Goal: Download file/media

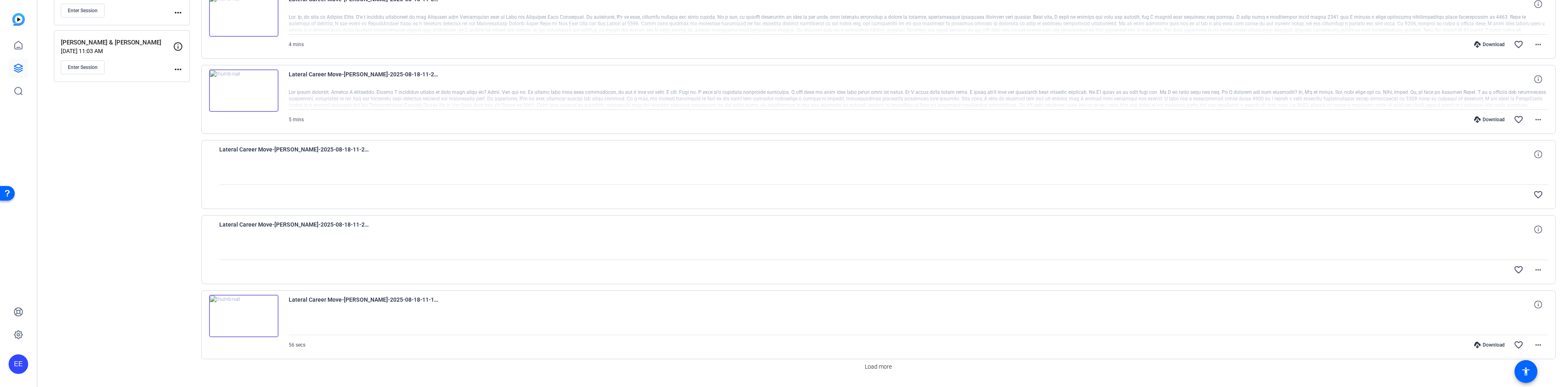
scroll to position [516, 0]
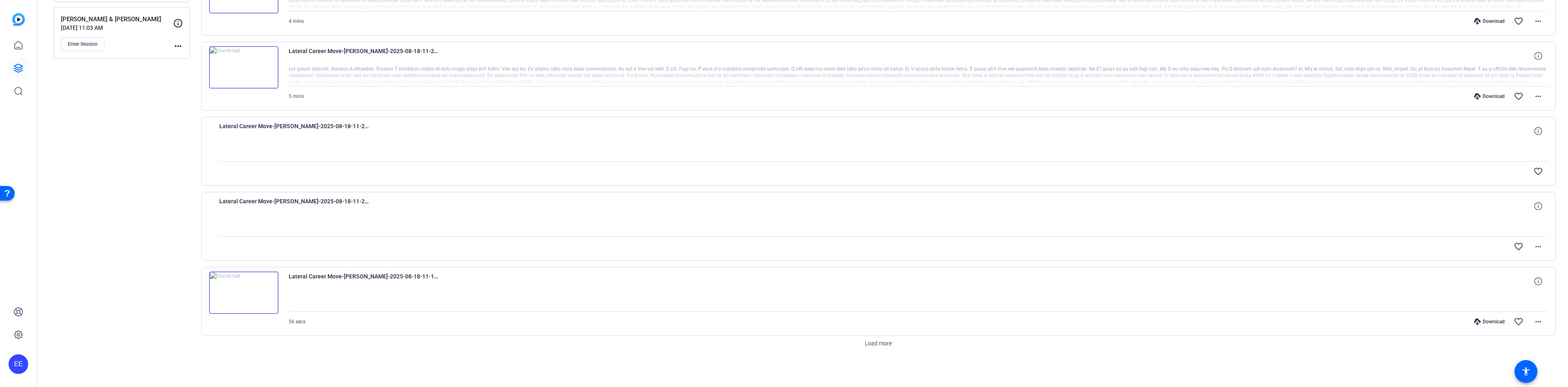
click at [243, 293] on img at bounding box center [244, 293] width 70 height 43
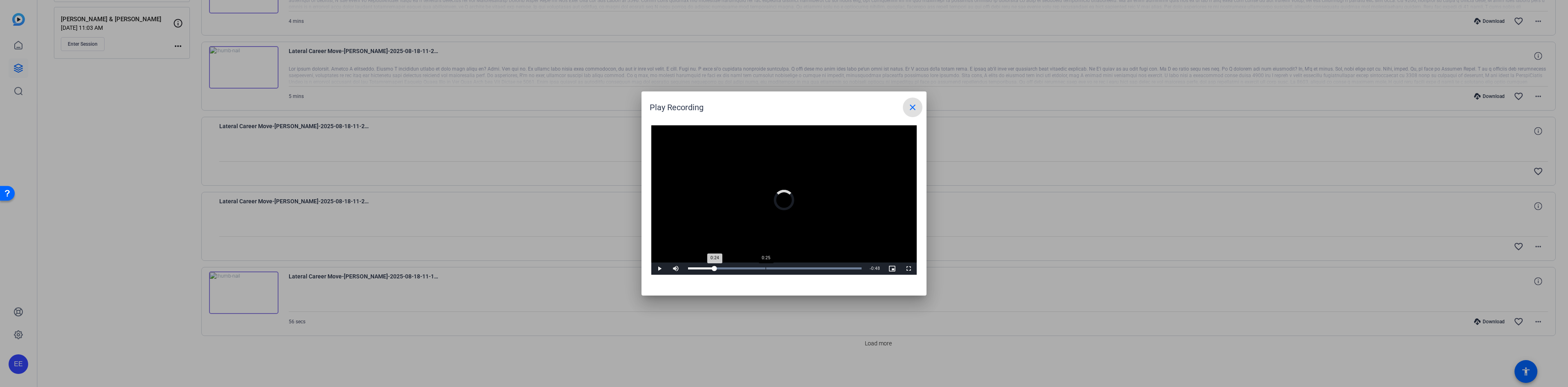
click at [766, 266] on div "Loaded : 100.00% 0:25 0:24" at bounding box center [775, 269] width 182 height 12
click at [796, 268] on div "Loaded : 100.00% 0:34 0:25" at bounding box center [775, 268] width 174 height 2
click at [822, 271] on div "Loaded : 100.00% 0:43 0:35" at bounding box center [775, 269] width 182 height 12
click at [913, 108] on mat-icon "close" at bounding box center [913, 107] width 10 height 10
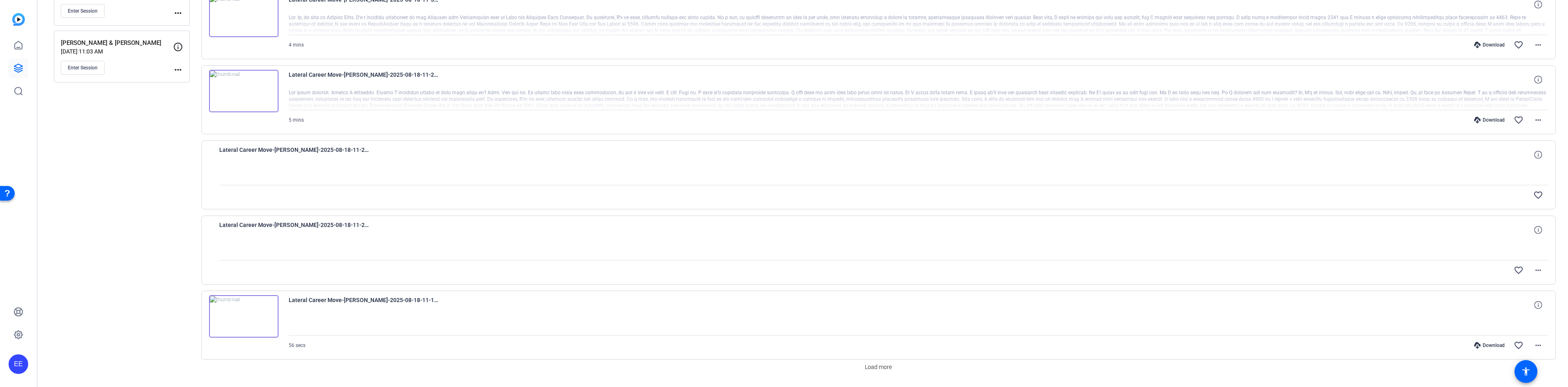
scroll to position [491, 0]
click at [356, 251] on div at bounding box center [884, 252] width 1329 height 21
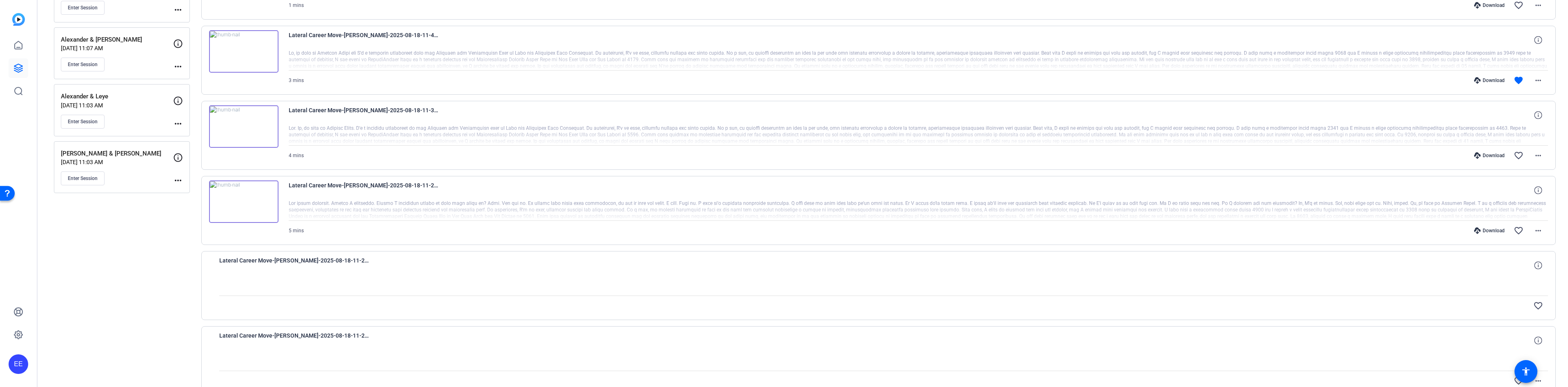
scroll to position [381, 0]
click at [243, 205] on img at bounding box center [244, 203] width 70 height 43
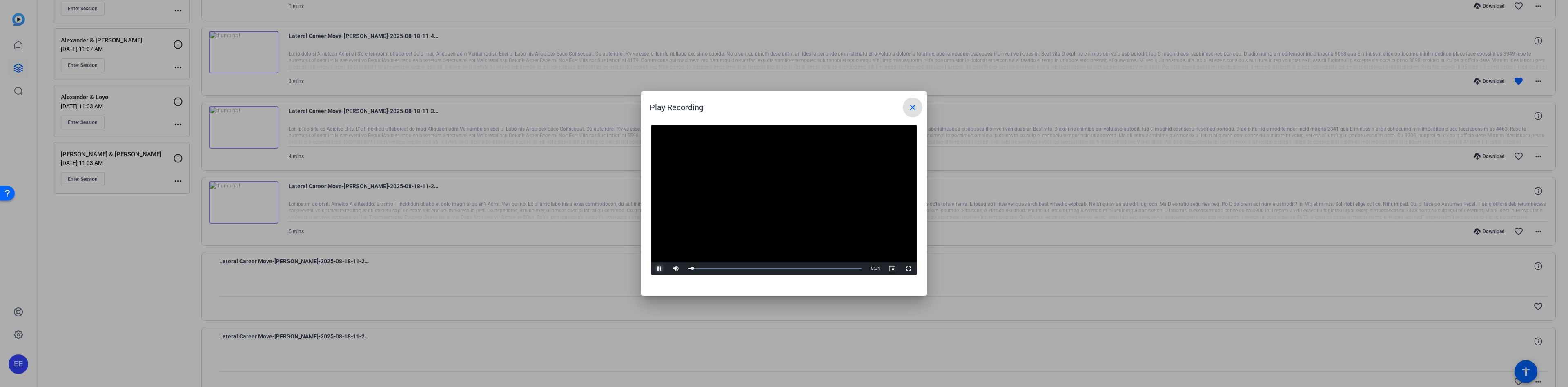
click at [659, 269] on span "Video Player" at bounding box center [659, 269] width 16 height 0
click at [733, 269] on div "Loaded : 100.00% 1:24 0:08" at bounding box center [775, 269] width 182 height 12
click at [661, 269] on span "Video Player" at bounding box center [659, 269] width 16 height 0
click at [774, 267] on div "2:39" at bounding box center [774, 268] width 1 height 2
click at [659, 269] on span "Video Player" at bounding box center [659, 269] width 16 height 0
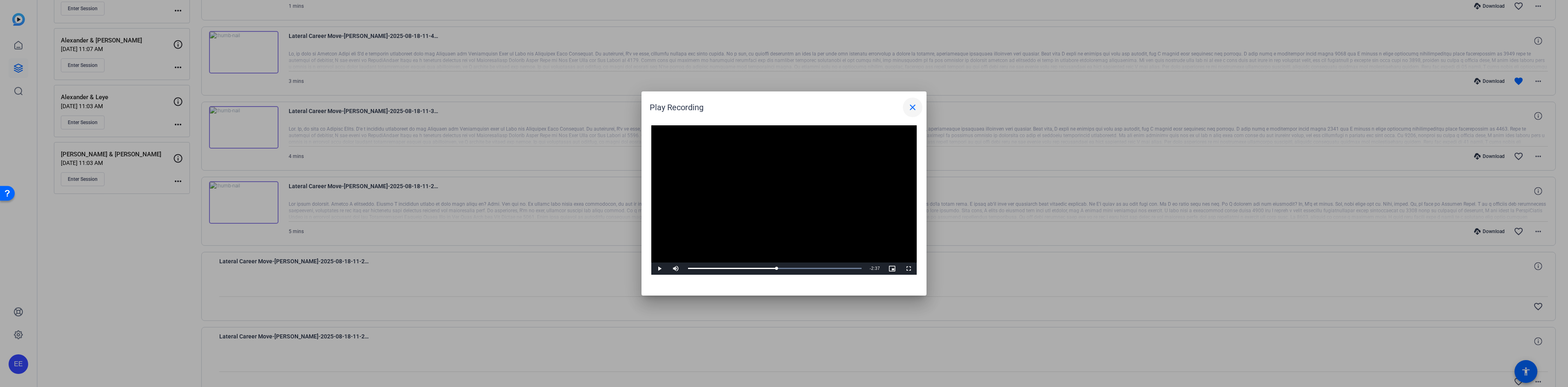
click at [913, 106] on mat-icon "close" at bounding box center [913, 107] width 10 height 10
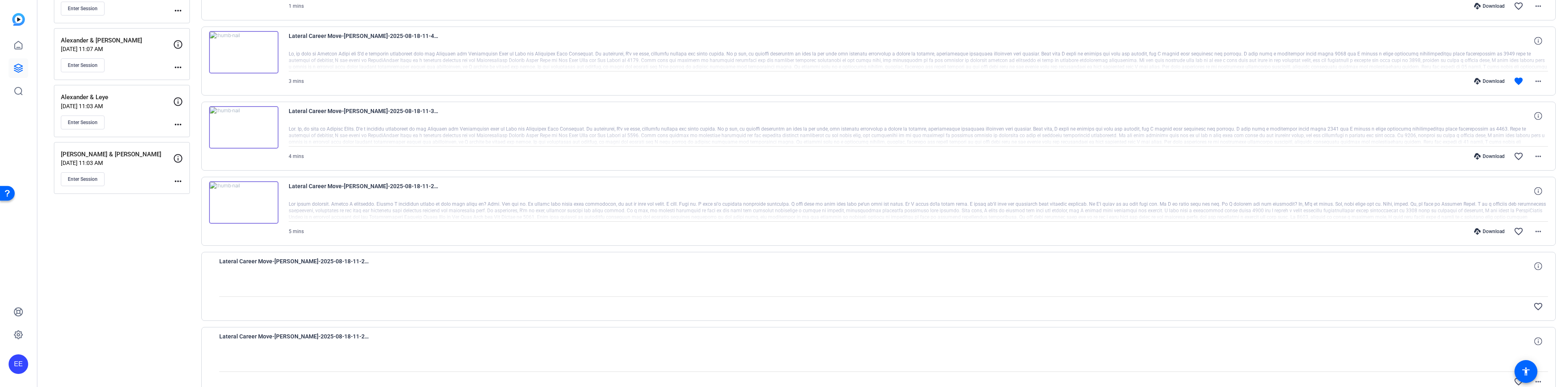
click at [250, 128] on img at bounding box center [244, 128] width 70 height 43
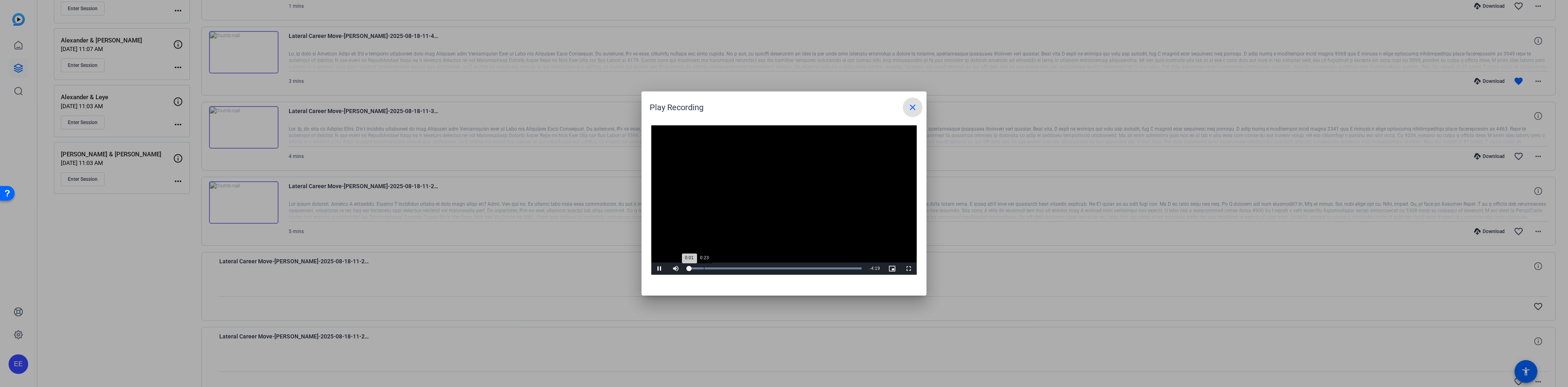
click at [703, 270] on div "Loaded : 100.00% 0:23 0:01" at bounding box center [775, 269] width 182 height 12
click at [694, 269] on div "Loaded : 100.00% 0:09 0:26" at bounding box center [775, 268] width 174 height 2
click at [720, 266] on div "Loaded : 100.00% 0:46 0:09" at bounding box center [775, 269] width 182 height 12
click at [659, 269] on span "Video Player" at bounding box center [659, 269] width 16 height 0
click at [913, 106] on mat-icon "close" at bounding box center [913, 107] width 10 height 10
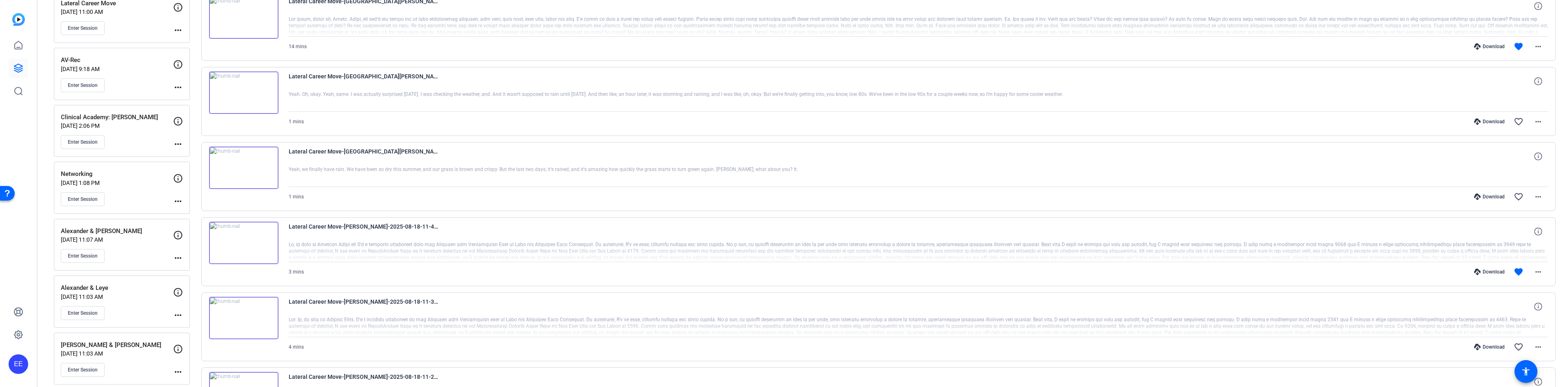
scroll to position [190, 0]
click at [242, 104] on img at bounding box center [244, 94] width 70 height 43
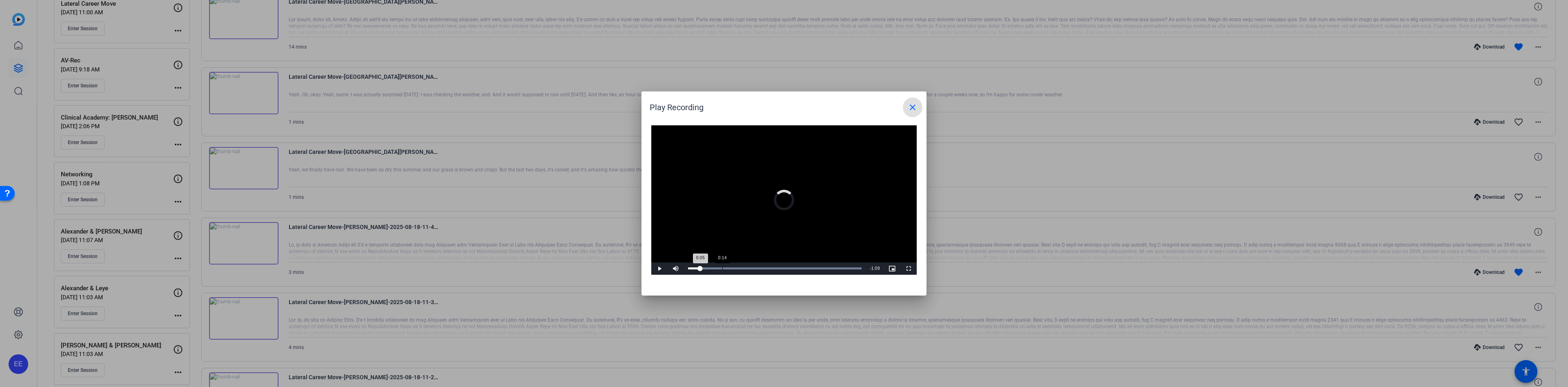
click at [722, 268] on div "Loaded : 100.00% 0:14 0:05" at bounding box center [775, 268] width 174 height 2
click at [740, 267] on div "Loaded : 100.00% 0:21 0:15" at bounding box center [775, 269] width 182 height 12
click at [766, 267] on div "Loaded : 100.00% 0:33 0:23" at bounding box center [775, 268] width 174 height 2
click at [784, 268] on div "0:40" at bounding box center [784, 268] width 1 height 2
click at [805, 267] on div "Loaded : 100.00% 0:50 0:42" at bounding box center [775, 268] width 174 height 2
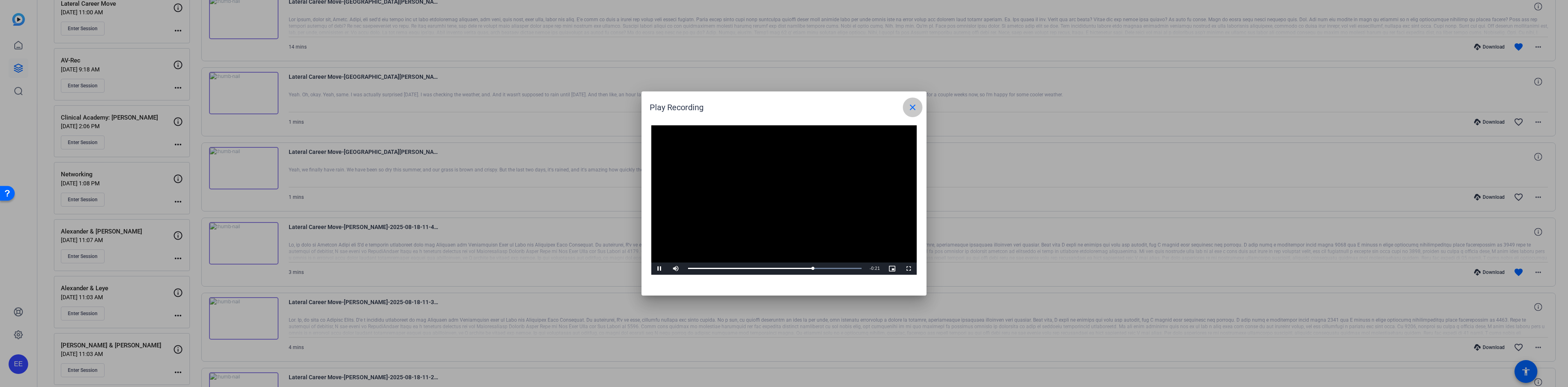
click at [915, 111] on mat-icon "close" at bounding box center [913, 107] width 10 height 10
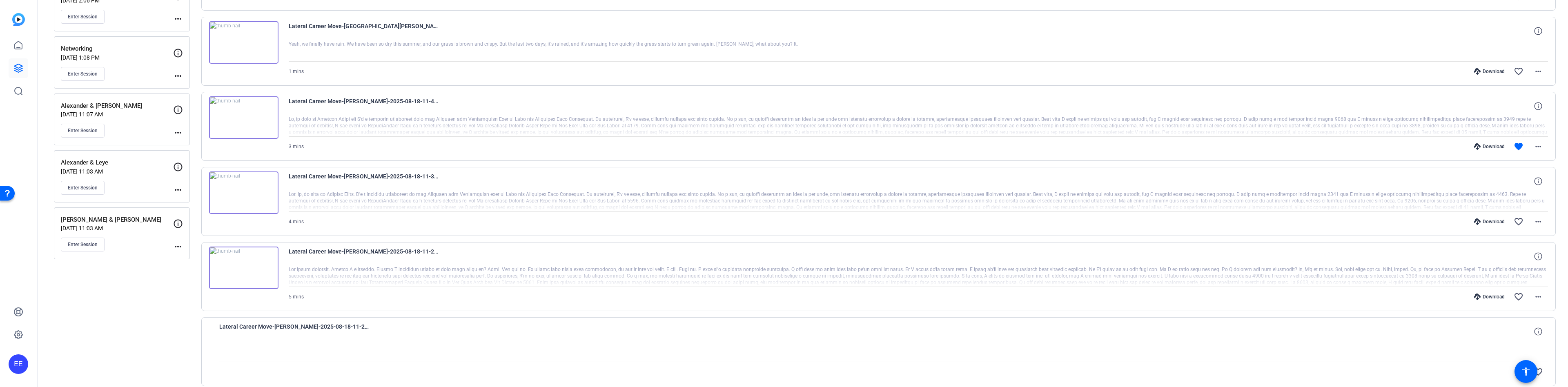
scroll to position [516, 0]
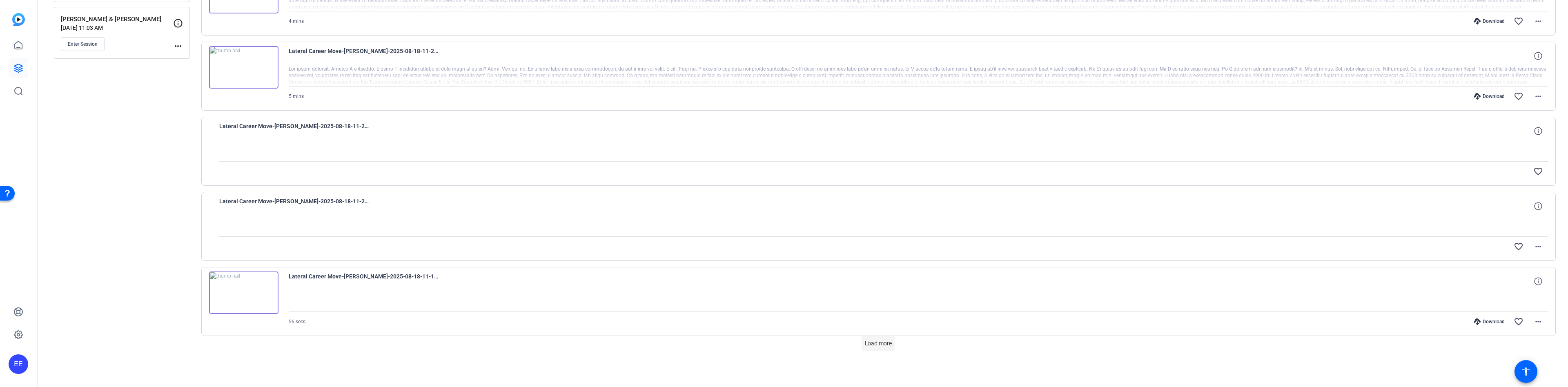
click at [875, 346] on span "Load more" at bounding box center [879, 344] width 27 height 9
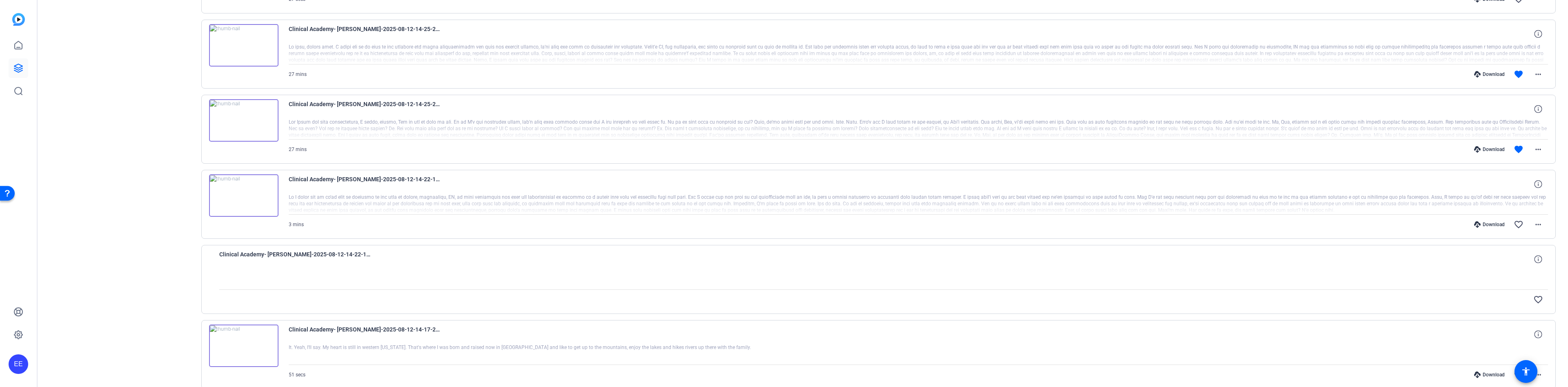
scroll to position [1267, 0]
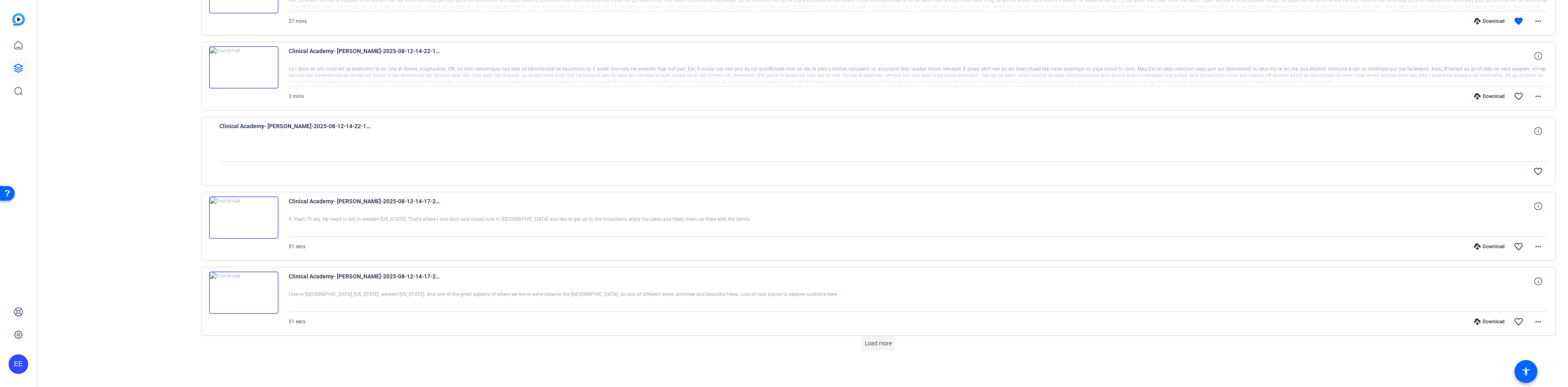
click at [884, 345] on span "Load more" at bounding box center [879, 344] width 27 height 9
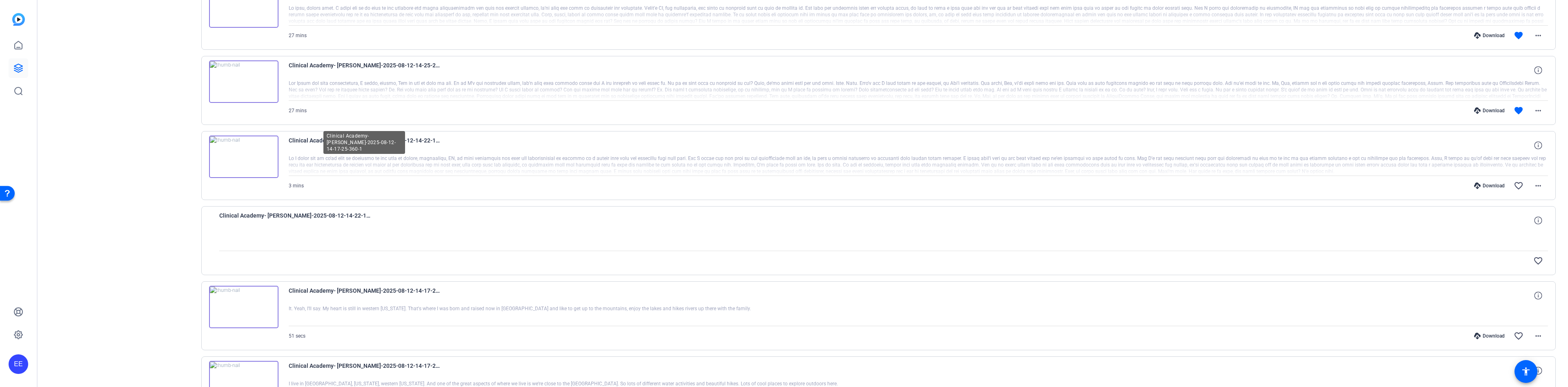
scroll to position [1168, 0]
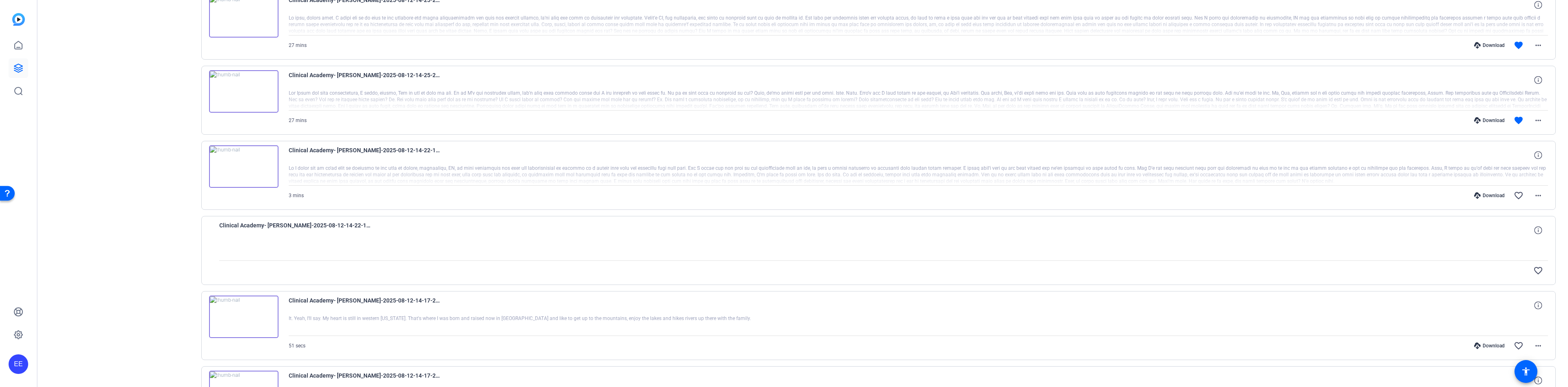
click at [244, 166] on img at bounding box center [244, 166] width 70 height 43
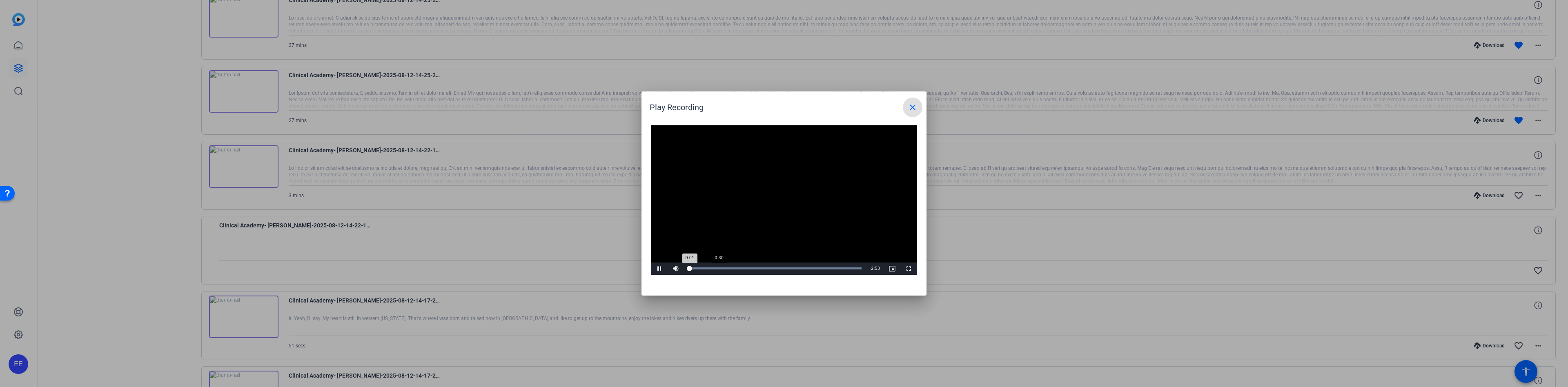
click at [721, 267] on div "Loaded : 100.00% 0:30 0:01" at bounding box center [775, 268] width 174 height 2
click at [753, 266] on div "Loaded : 100.00% 1:05 1:05" at bounding box center [775, 269] width 182 height 12
click at [907, 113] on span at bounding box center [912, 107] width 19 height 19
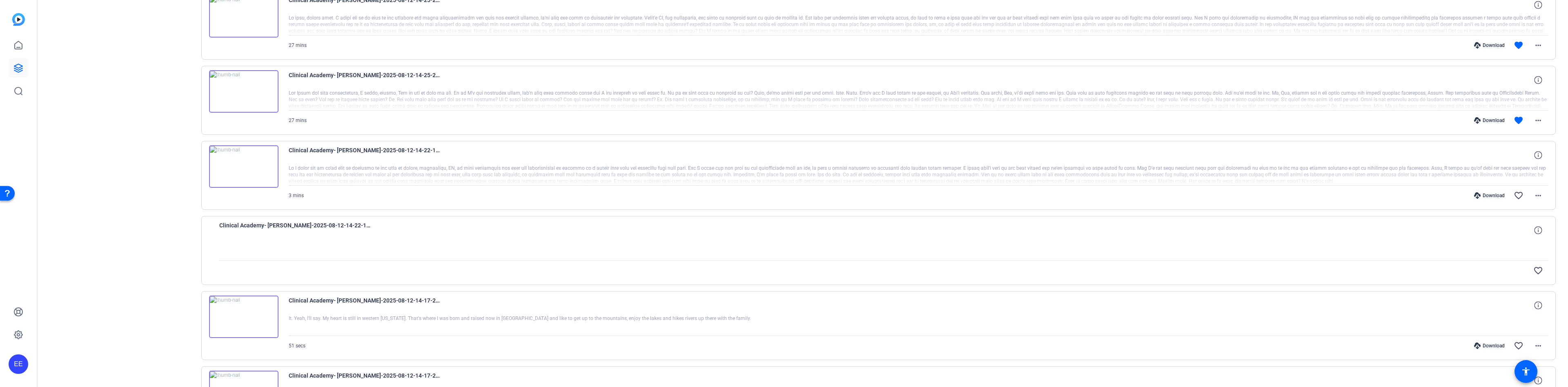
click at [245, 93] on img at bounding box center [244, 92] width 70 height 43
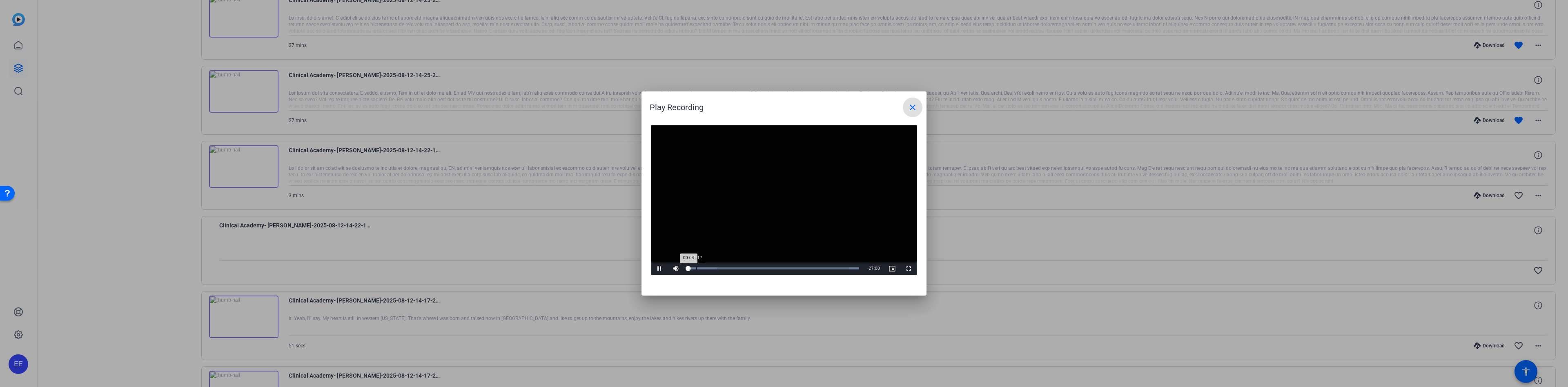
click at [696, 267] on div "Loaded : 100.00% 01:17 00:04" at bounding box center [774, 268] width 171 height 2
click at [712, 268] on div "Loaded : 100.00% 03:44 03:44" at bounding box center [774, 268] width 171 height 2
click at [732, 268] on div "Loaded : 100.00% 06:51 03:46" at bounding box center [774, 268] width 171 height 2
click at [755, 268] on div "Loaded : 100.00% 10:39 10:39" at bounding box center [774, 268] width 171 height 2
click at [771, 269] on div "Loaded : 100.00% 13:07 13:07" at bounding box center [774, 268] width 171 height 2
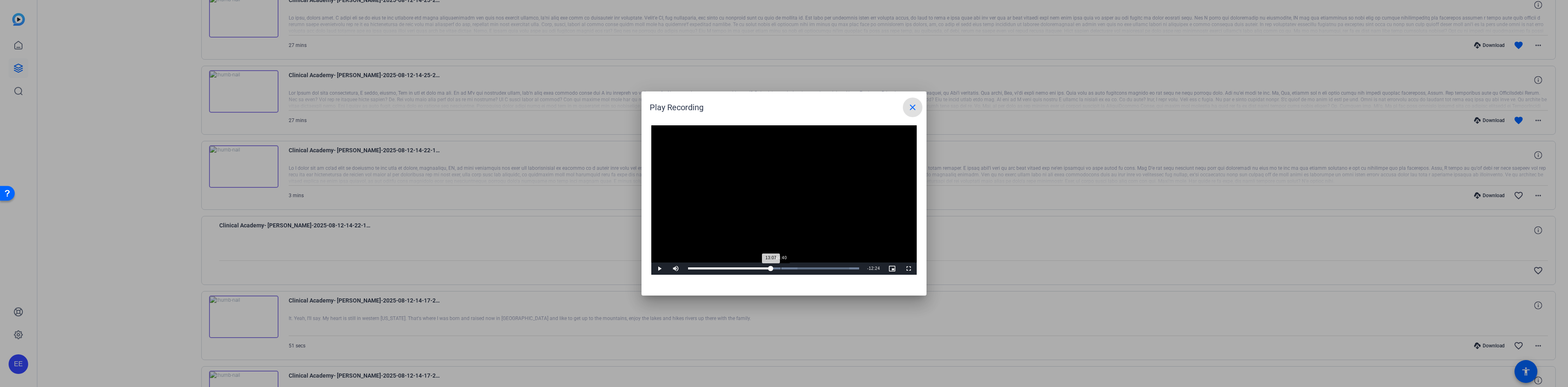
click at [781, 269] on div "Loaded : 100.00% 14:40 13:07" at bounding box center [774, 269] width 179 height 12
click at [849, 271] on div "Loaded : 100.00% 25:35 25:35" at bounding box center [775, 269] width 182 height 12
click at [839, 270] on div "Loaded : 100.00% 23:34 25:44" at bounding box center [775, 269] width 182 height 12
click at [828, 266] on div "Loaded : 100.00% 21:55 23:36" at bounding box center [775, 269] width 182 height 12
click at [911, 105] on mat-icon "close" at bounding box center [913, 107] width 10 height 10
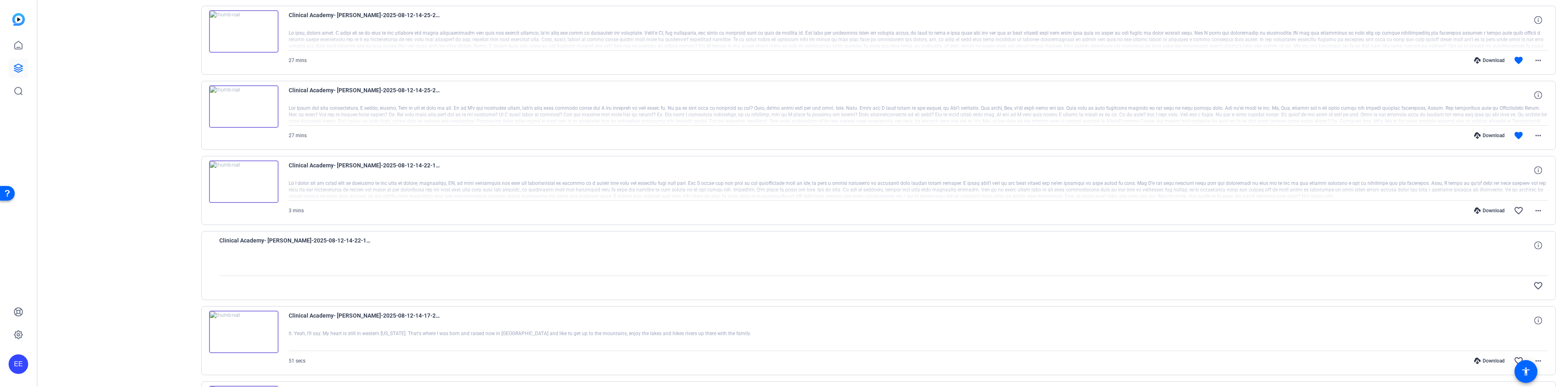
scroll to position [1152, 0]
click at [248, 104] on img at bounding box center [244, 107] width 70 height 43
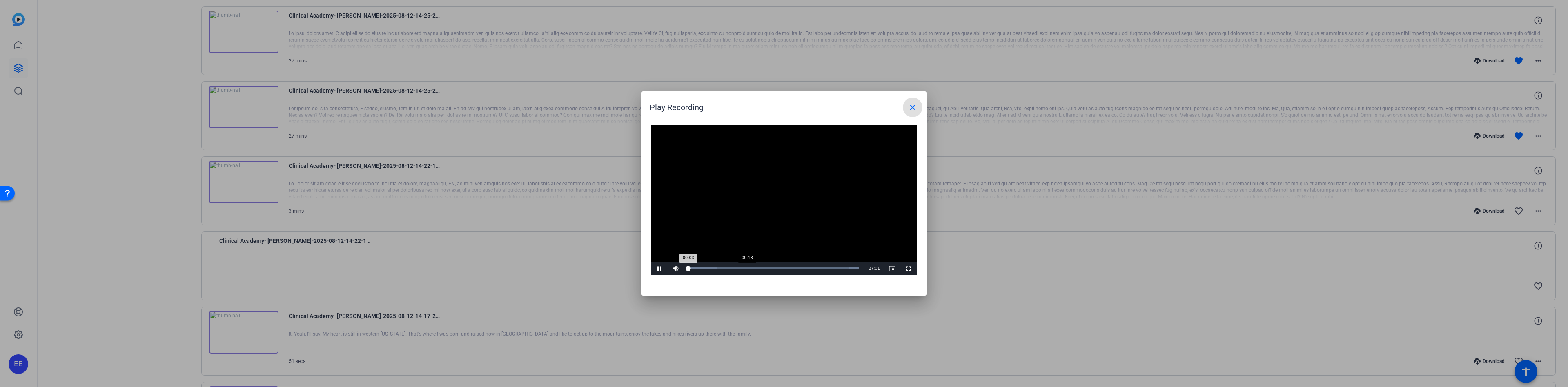
click at [747, 267] on div "Loaded : 100.00% 09:18 00:03" at bounding box center [774, 268] width 171 height 2
click at [797, 273] on div "Loaded : 100.00% 14:36 09:19" at bounding box center [774, 269] width 179 height 12
click at [812, 268] on div "Loaded : 100.00% 19:22 17:24" at bounding box center [775, 268] width 174 height 2
click at [921, 100] on span at bounding box center [912, 107] width 19 height 19
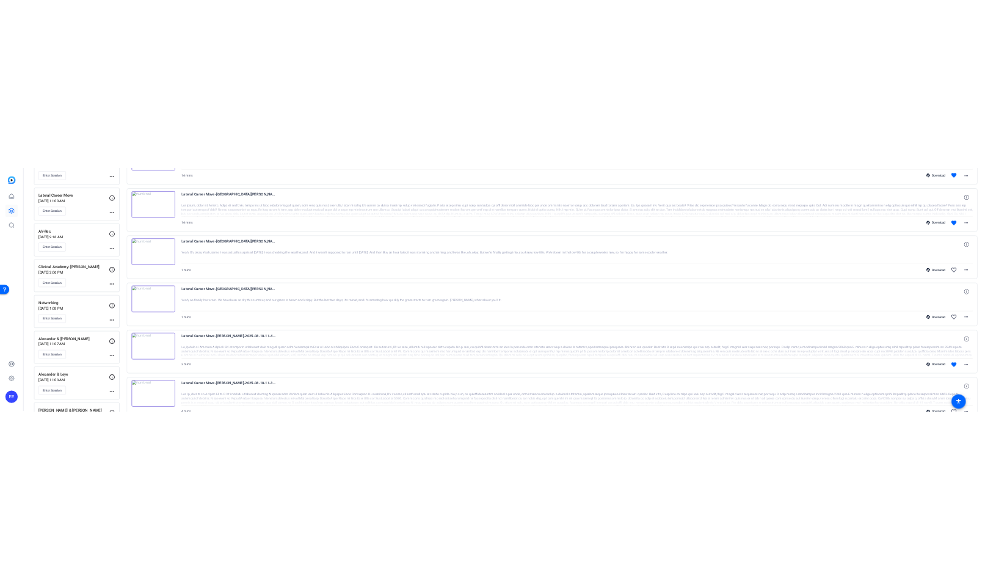
scroll to position [0, 0]
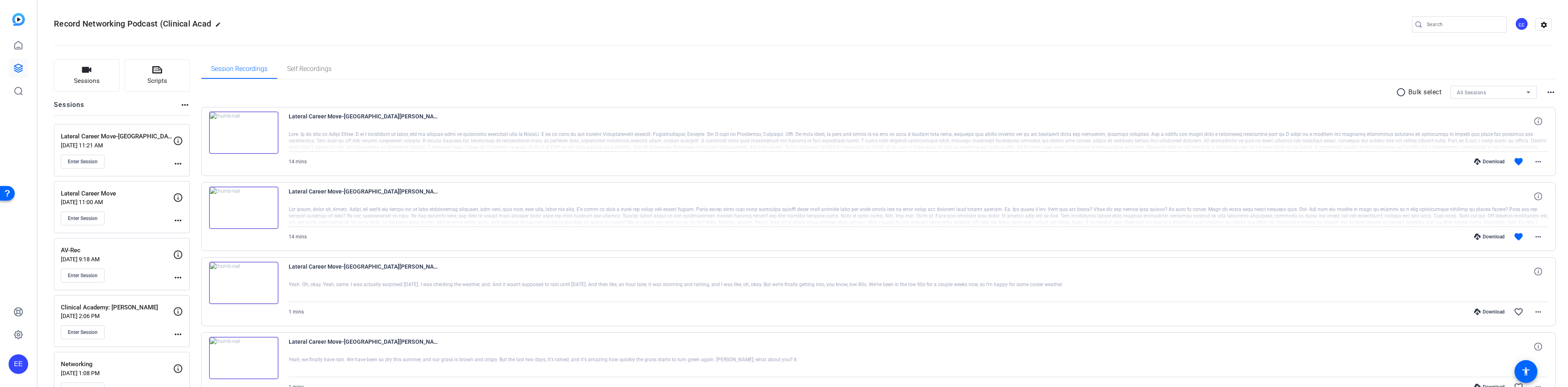
click at [1446, 25] on input "Search" at bounding box center [1464, 24] width 74 height 10
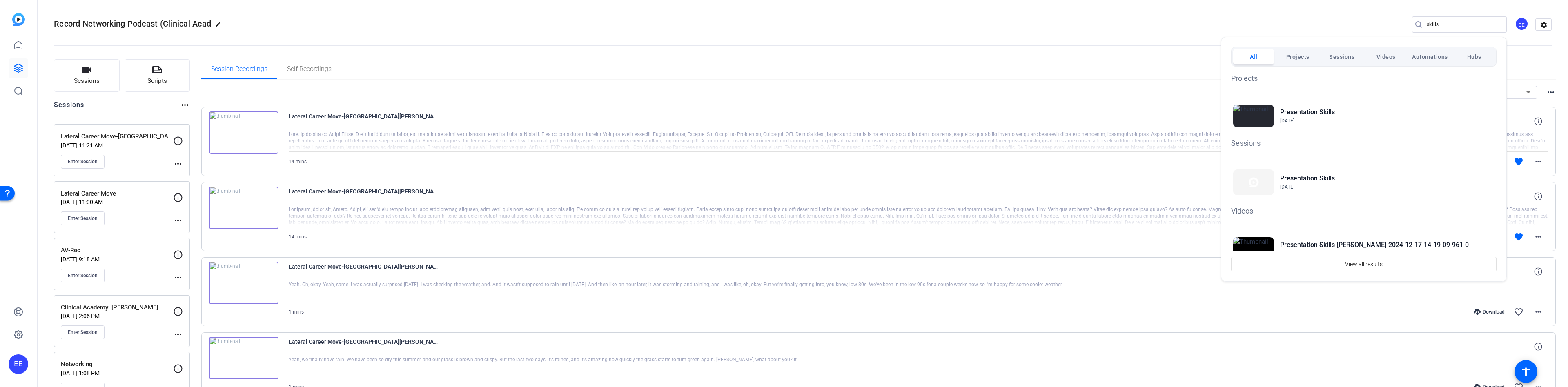
click at [1463, 24] on div at bounding box center [784, 193] width 1568 height 387
click at [1463, 24] on input "skills" at bounding box center [1464, 24] width 74 height 10
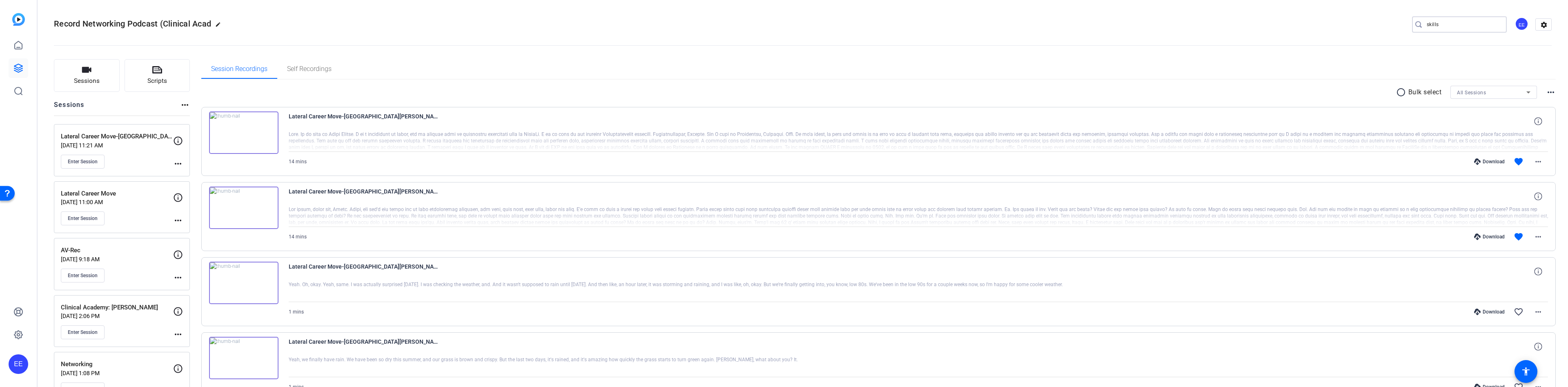
click at [1463, 24] on input "skills" at bounding box center [1464, 24] width 74 height 10
paste input "metallic gold"
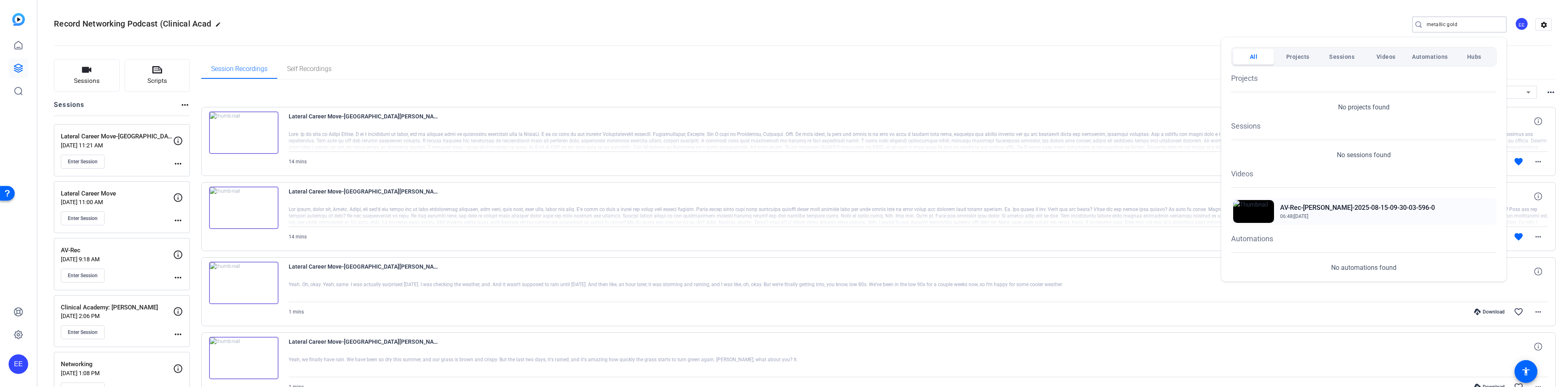
type input "metallic gold"
click at [1260, 211] on img at bounding box center [1254, 211] width 41 height 23
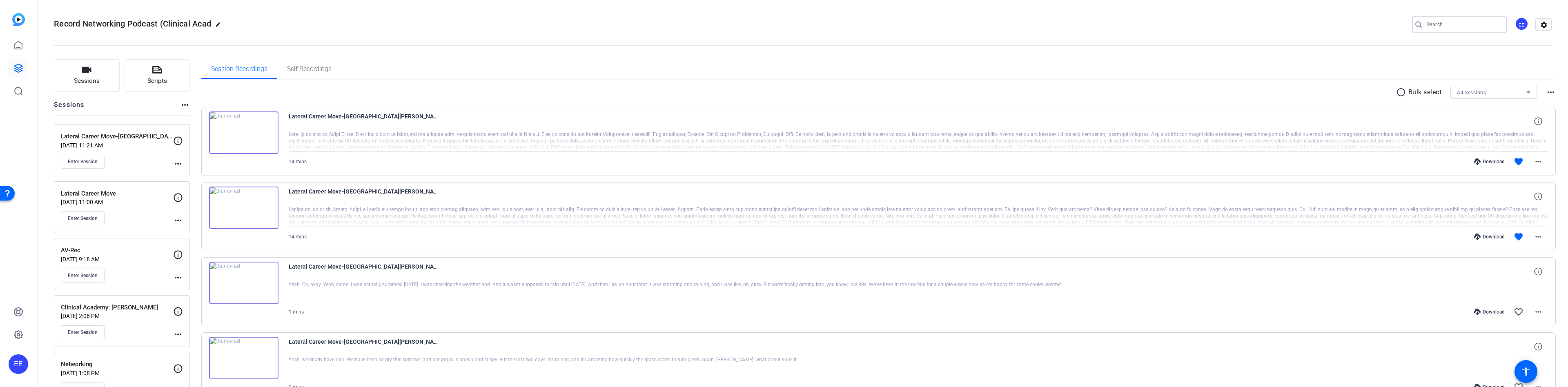
click at [1451, 23] on input "Search" at bounding box center [1464, 24] width 74 height 10
paste input "metallic gold"
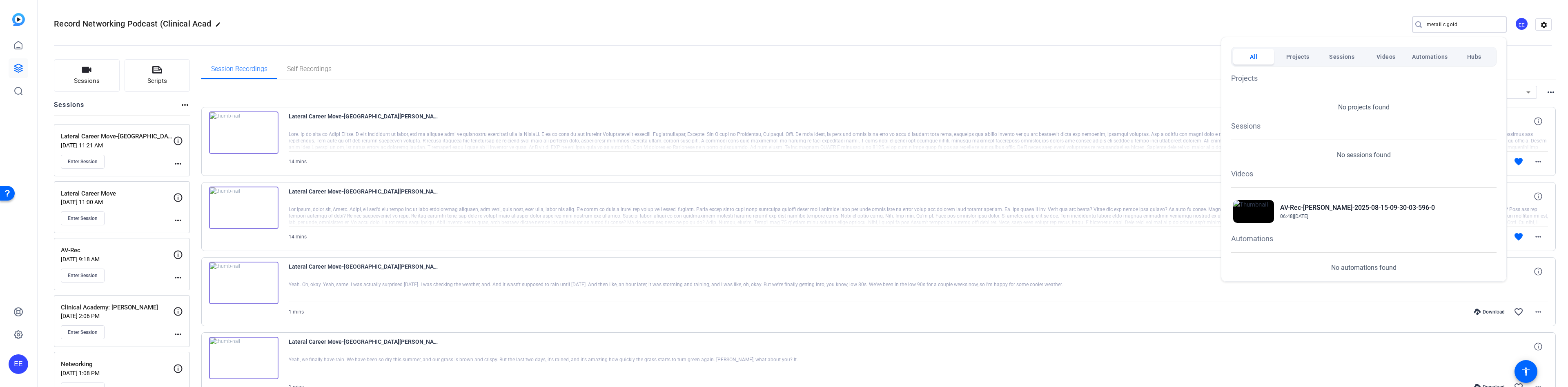
click at [246, 285] on div at bounding box center [784, 193] width 1568 height 387
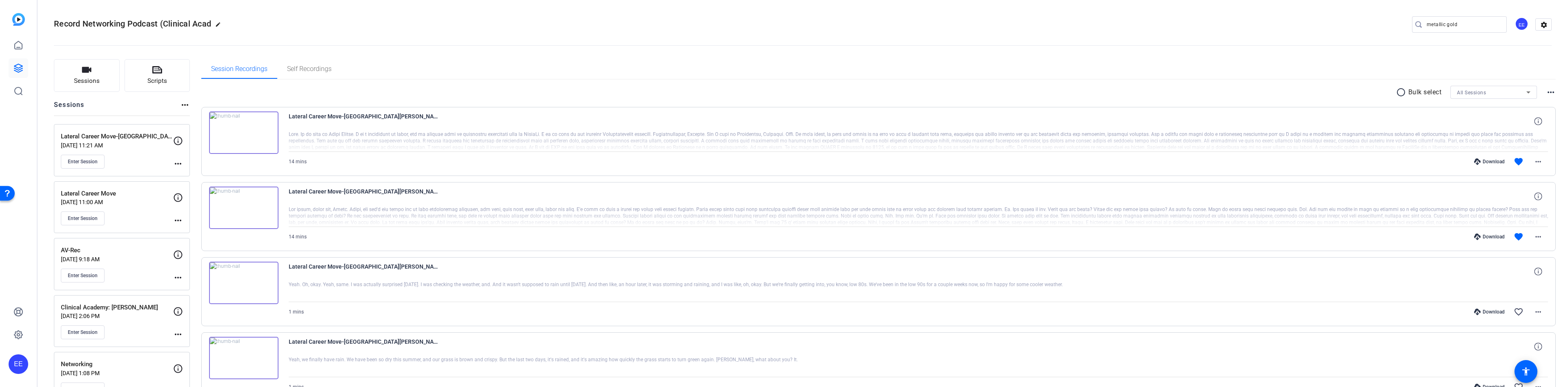
click at [240, 279] on img at bounding box center [244, 283] width 70 height 43
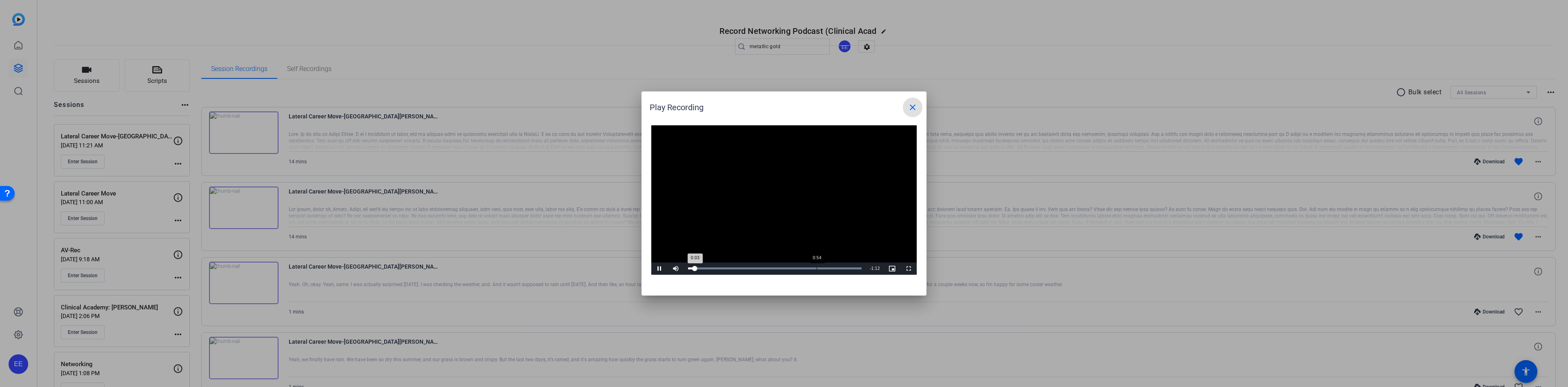
click at [816, 267] on div "Loaded : 100.00% 0:54 0:03" at bounding box center [775, 268] width 174 height 2
click at [773, 267] on div "Loaded : 100.00% 0:36 0:57" at bounding box center [775, 268] width 174 height 2
click at [916, 108] on mat-icon "close" at bounding box center [913, 107] width 10 height 10
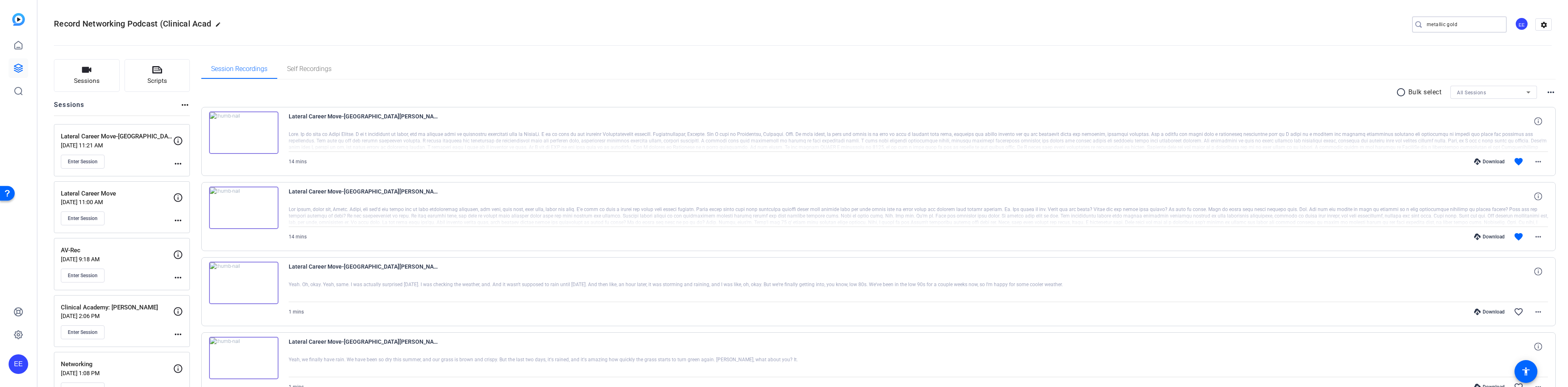
click at [1480, 27] on input "metallic gold" at bounding box center [1464, 24] width 74 height 10
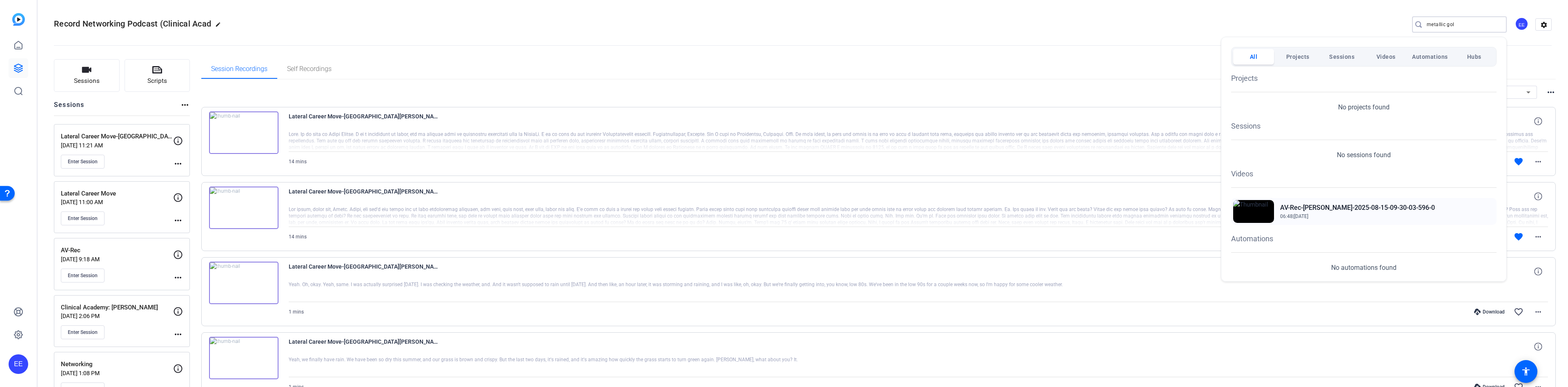
type input "metallic gol"
click at [1297, 210] on h2 "AV-Rec-[PERSON_NAME]-2025-08-15-09-30-03-596-0" at bounding box center [1357, 208] width 154 height 10
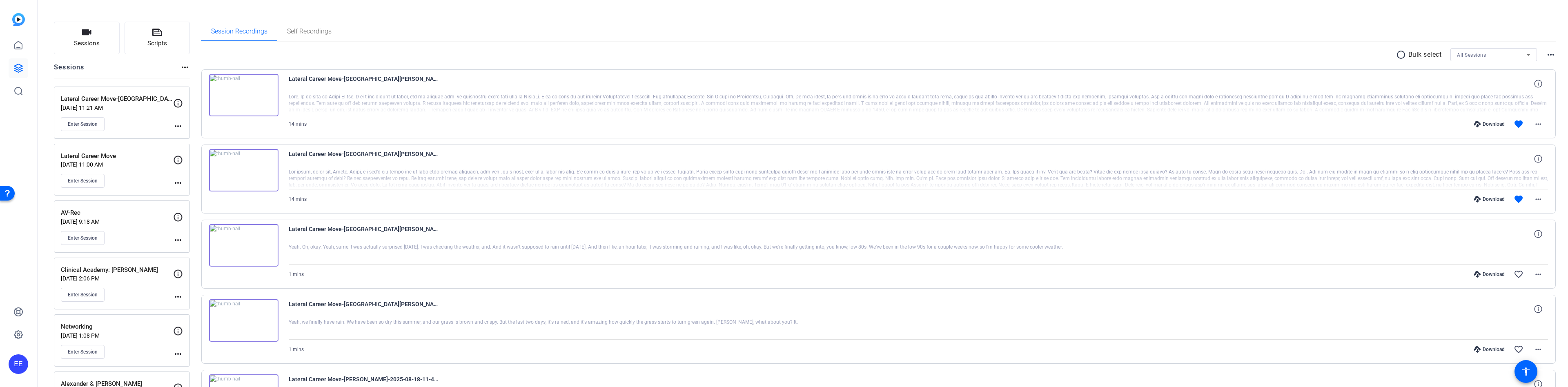
scroll to position [40, 0]
click at [1539, 235] on icon at bounding box center [1539, 231] width 8 height 8
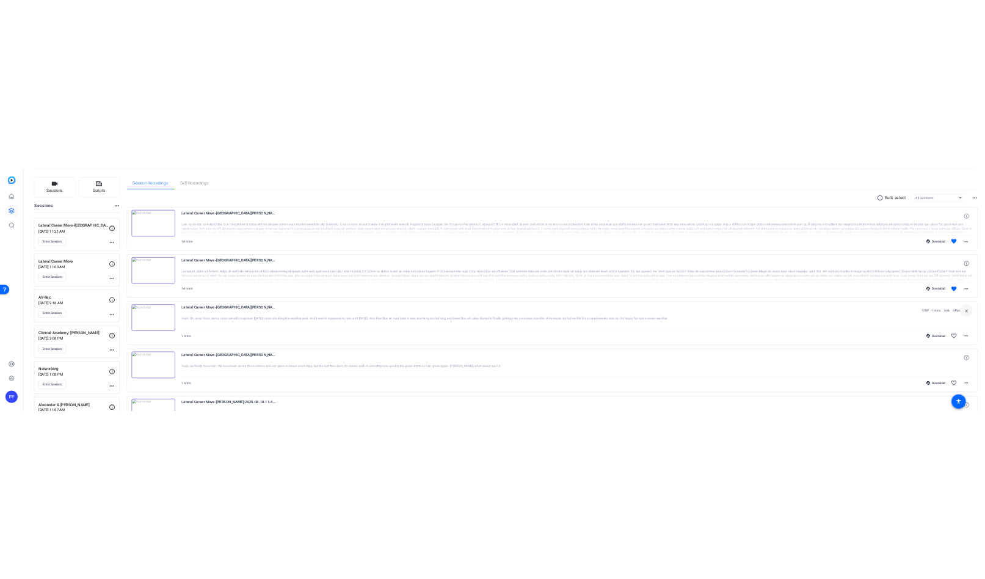
scroll to position [0, 0]
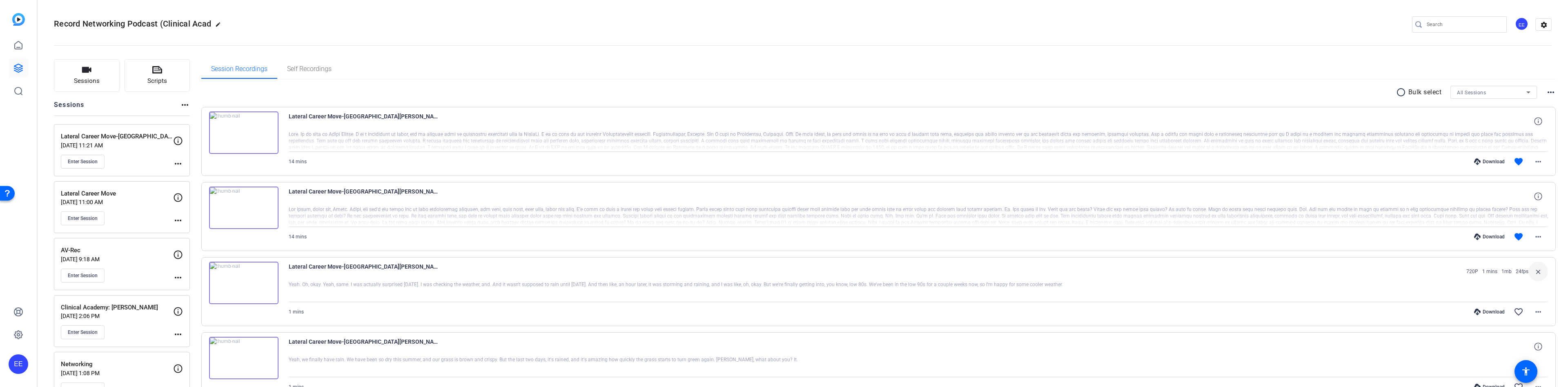
click at [78, 247] on p "AV-Rec" at bounding box center [117, 251] width 112 height 9
click at [110, 251] on p "AV-Rec" at bounding box center [117, 251] width 112 height 9
click at [110, 251] on p "AV-Rec" at bounding box center [117, 251] width 112 height 9
click at [247, 137] on img at bounding box center [244, 136] width 70 height 43
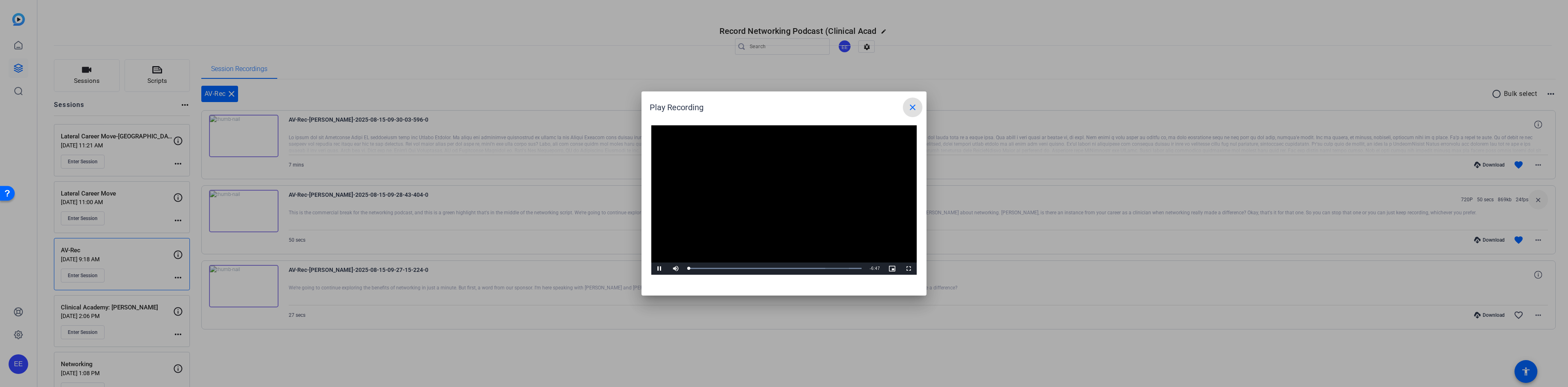
click at [917, 110] on mat-icon "close" at bounding box center [913, 107] width 10 height 10
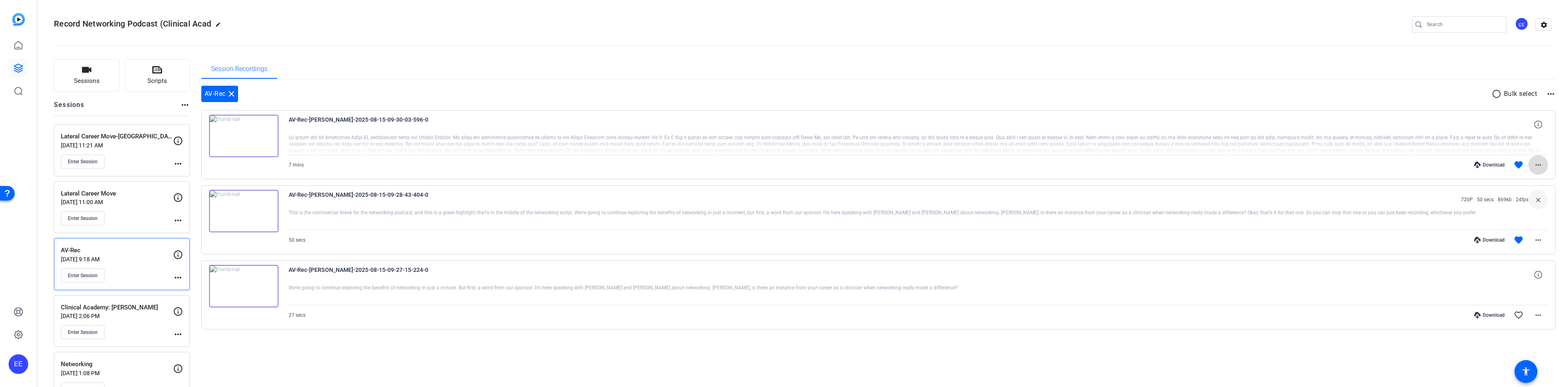
click at [1537, 168] on mat-icon "more_horiz" at bounding box center [1539, 164] width 10 height 10
click at [1531, 203] on span "Download MP4" at bounding box center [1517, 203] width 49 height 10
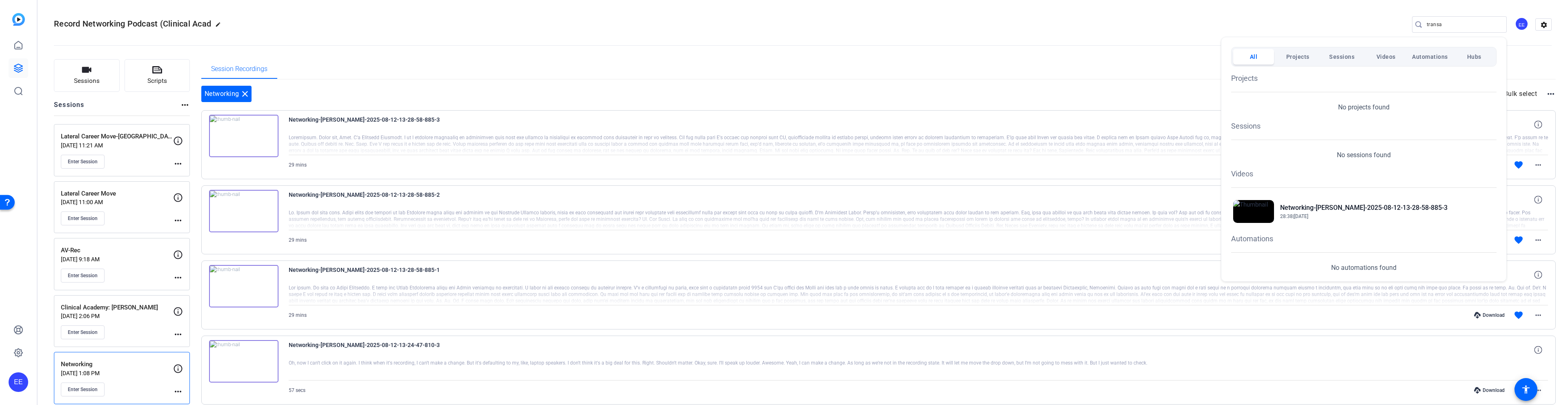
click at [148, 315] on div at bounding box center [784, 202] width 1568 height 405
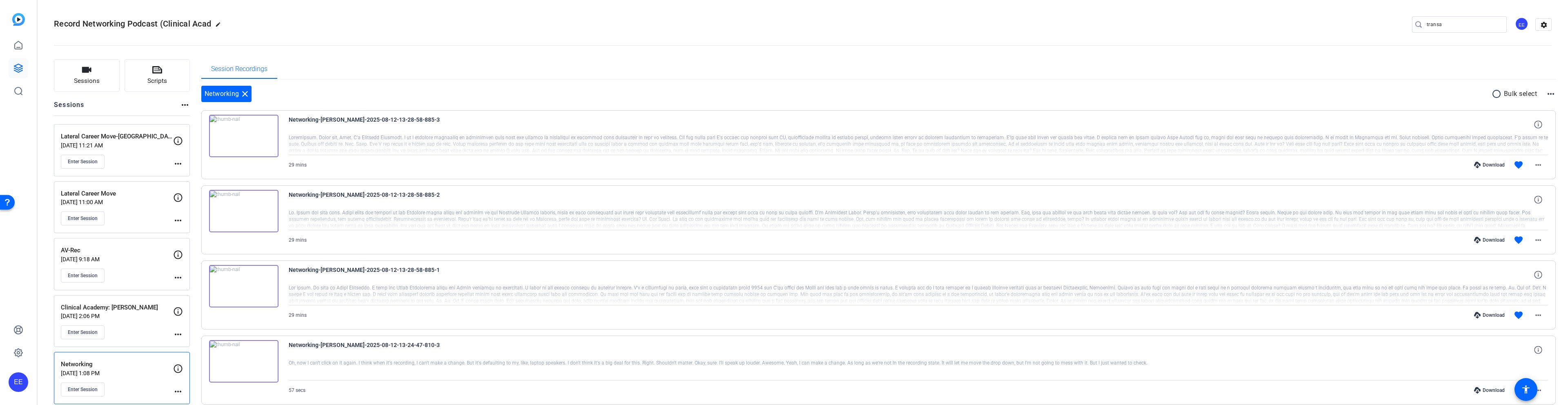
click at [147, 312] on div "Clinical Academy: Rob Aug 12, 2025 @ 2:06 PM Enter Session" at bounding box center [117, 321] width 112 height 37
click at [659, 241] on mat-icon "more_horiz" at bounding box center [1539, 240] width 10 height 10
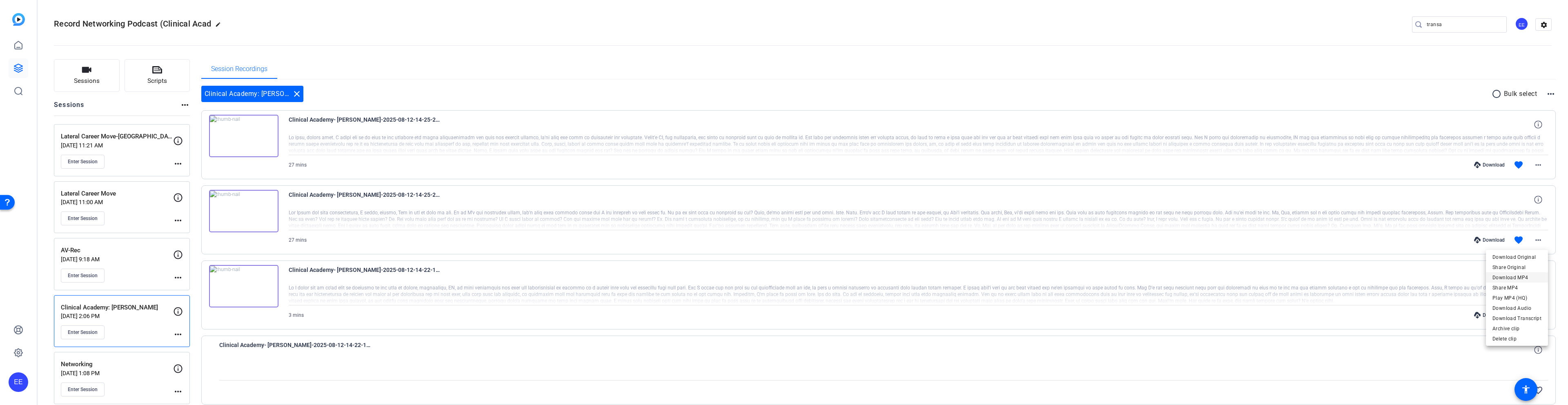
click at [659, 279] on span "Download MP4" at bounding box center [1517, 277] width 49 height 10
click at [659, 125] on div "Clinical Academy- Rob-Rob-2025-08-12-14-25-28-566-1" at bounding box center [919, 124] width 1260 height 19
click at [659, 164] on mat-icon "more_horiz" at bounding box center [1539, 164] width 10 height 10
click at [659, 205] on span "Download MP4" at bounding box center [1517, 202] width 49 height 10
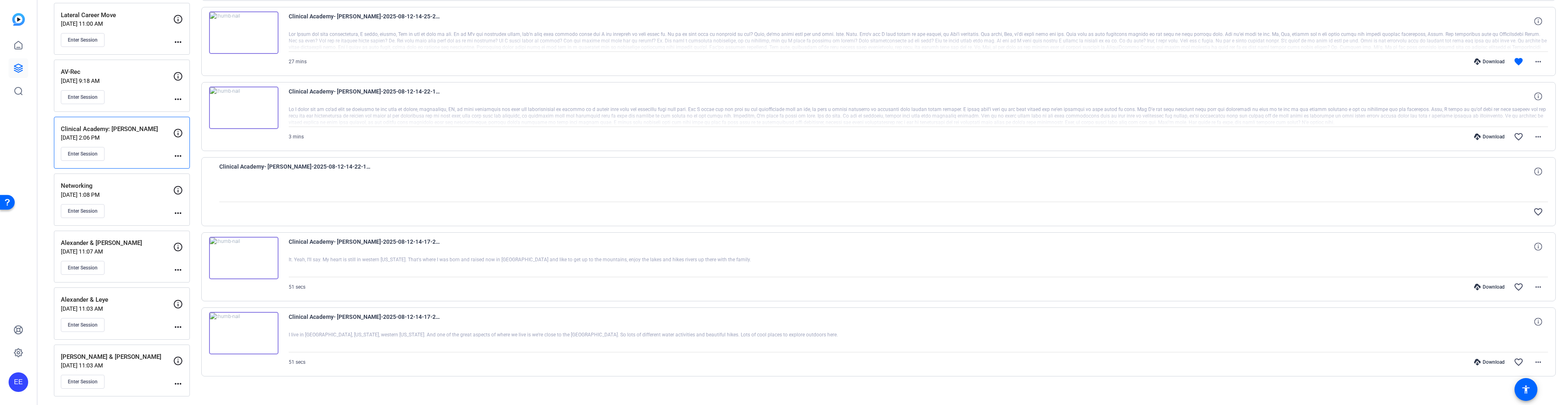
scroll to position [186, 0]
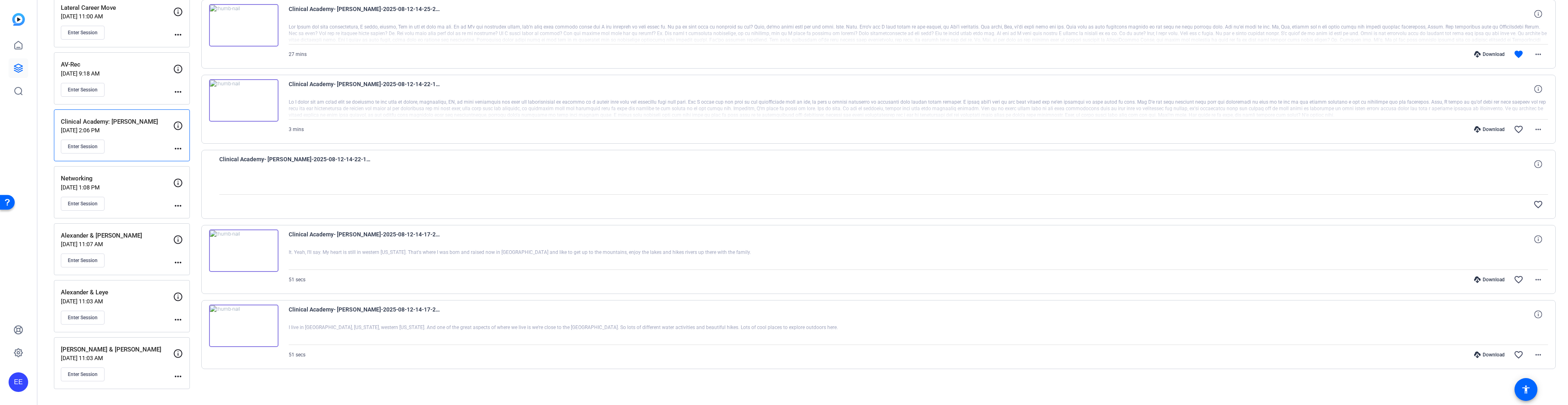
click at [133, 300] on p "[DATE] 11:03 AM" at bounding box center [117, 301] width 112 height 7
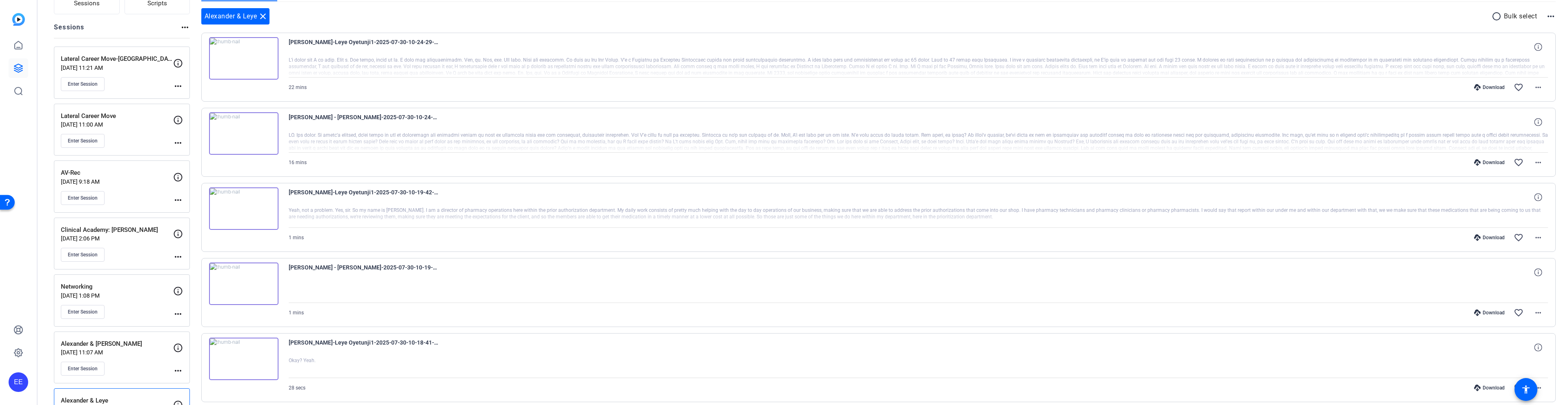
scroll to position [0, 0]
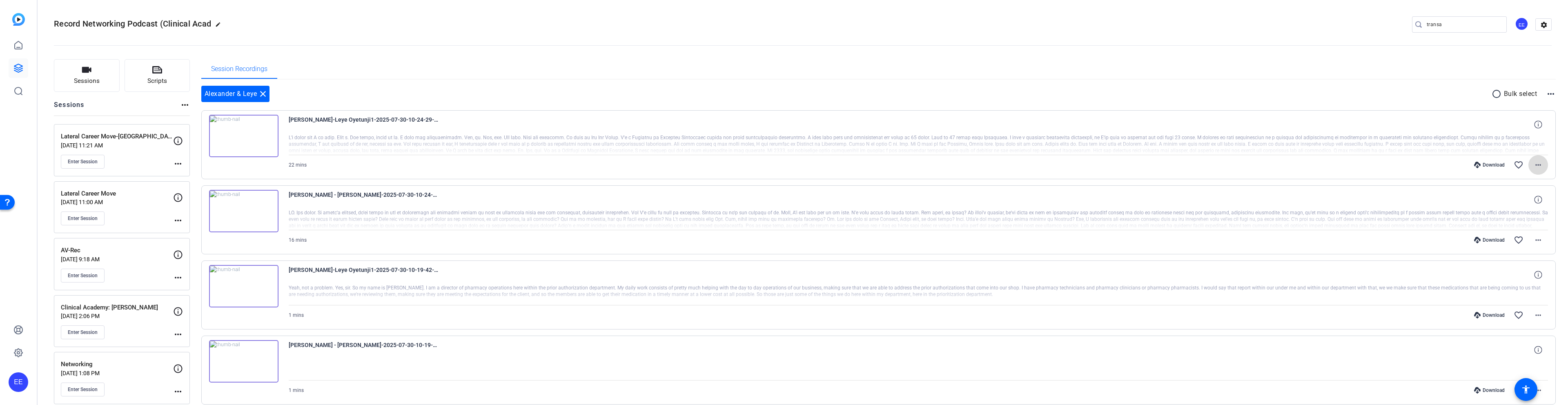
click at [659, 168] on mat-icon "more_horiz" at bounding box center [1539, 164] width 10 height 10
click at [659, 202] on span "Download MP4" at bounding box center [1517, 202] width 49 height 10
click at [659, 240] on mat-icon "more_horiz" at bounding box center [1539, 240] width 10 height 10
click at [659, 279] on span "Download MP4" at bounding box center [1517, 277] width 49 height 10
click at [131, 315] on p "[DATE] 2:06 PM" at bounding box center [117, 316] width 112 height 7
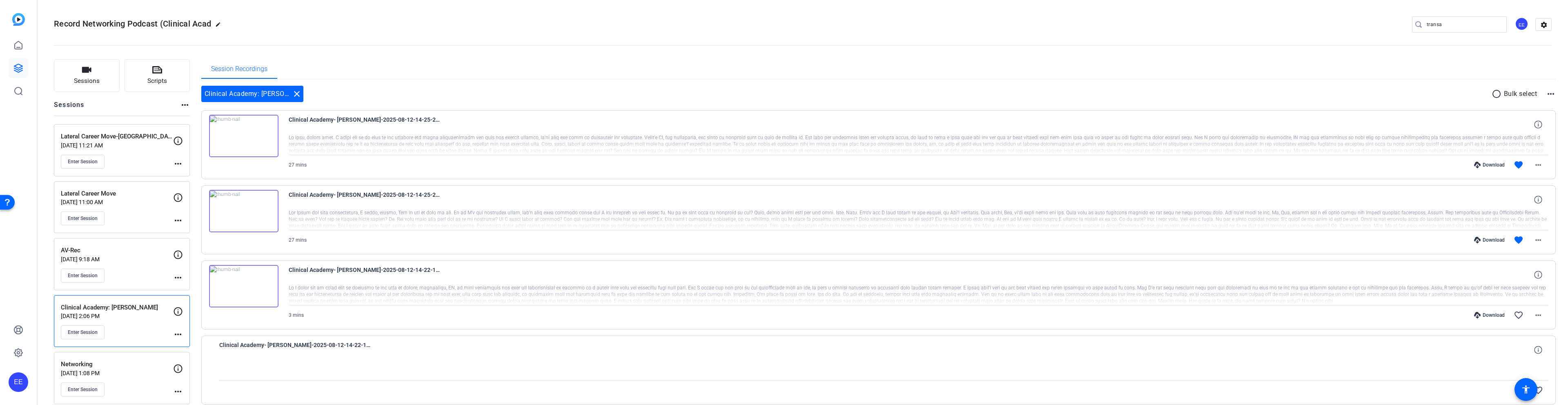
click at [179, 335] on mat-icon "more_horiz" at bounding box center [178, 334] width 10 height 10
click at [164, 321] on div at bounding box center [784, 202] width 1568 height 405
click at [164, 321] on div "Clinical Academy: Rob Aug 12, 2025 @ 2:06 PM Enter Session" at bounding box center [117, 321] width 112 height 37
click at [276, 147] on img at bounding box center [244, 136] width 70 height 43
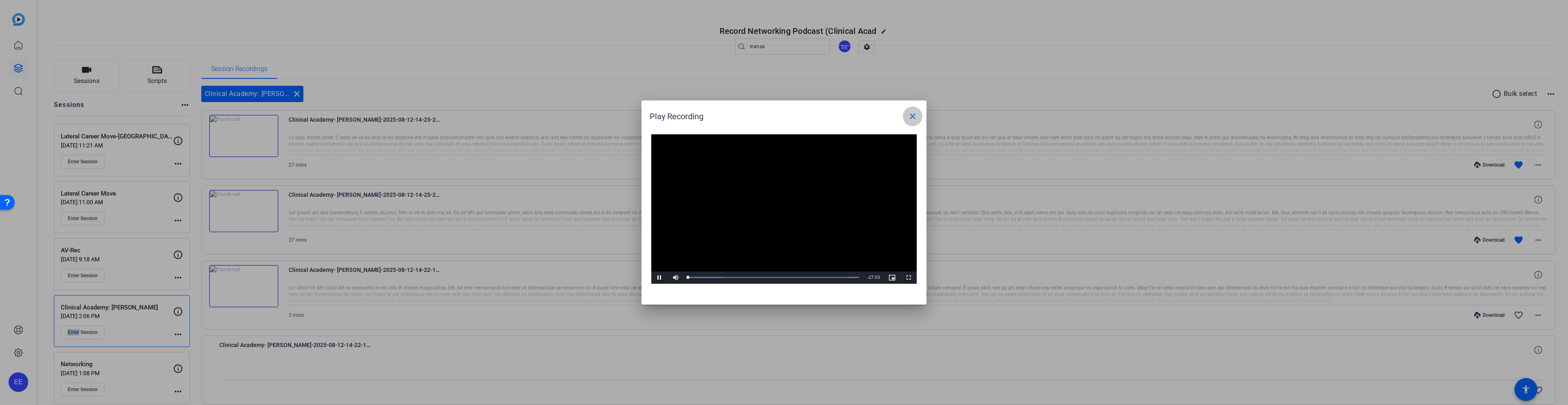
click at [659, 121] on span at bounding box center [912, 116] width 19 height 19
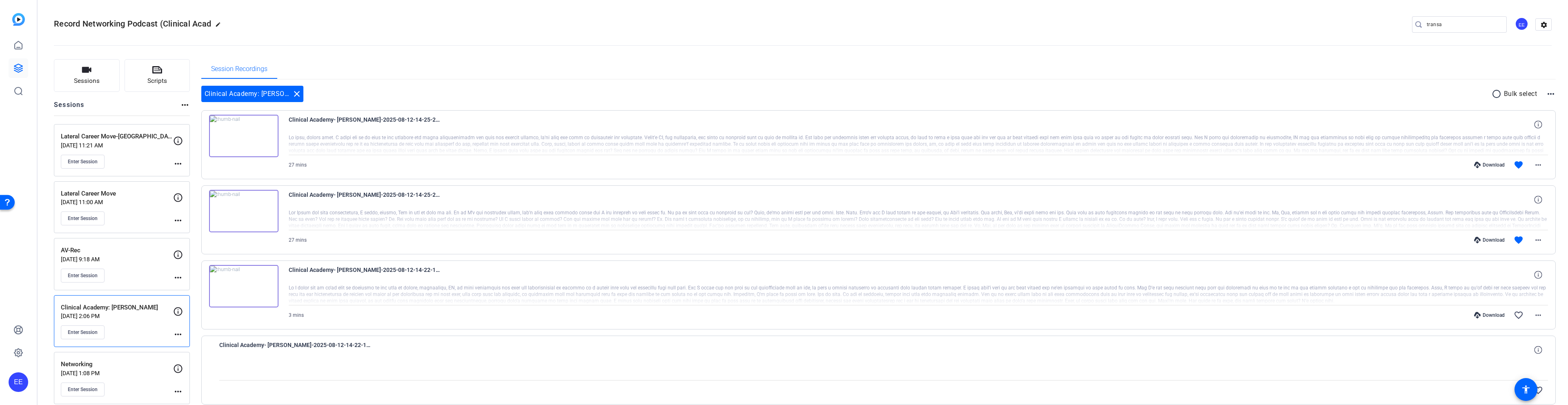
click at [659, 135] on div at bounding box center [919, 144] width 1260 height 21
click at [659, 128] on icon at bounding box center [1539, 124] width 8 height 8
click at [659, 131] on div "Clinical Academy- Rob-Rob-2025-08-12-14-25-28-566-1 720P 27 mins 27mb 24fps clo…" at bounding box center [919, 124] width 1260 height 19
click at [360, 121] on span "Clinical Academy- Rob-Rob-2025-08-12-14-25-28-566-1" at bounding box center [364, 124] width 151 height 19
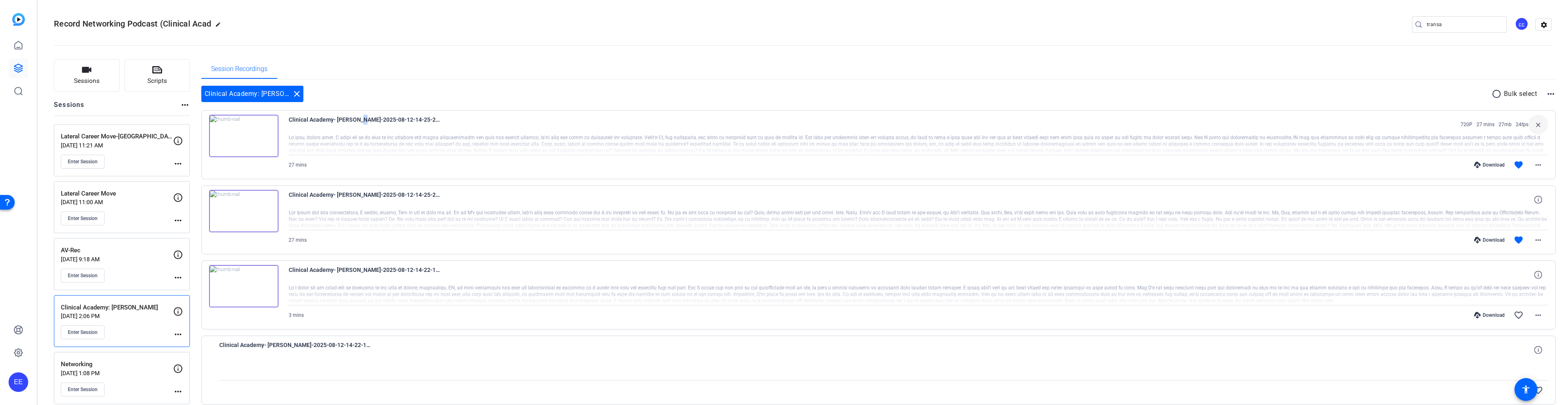
click at [360, 121] on span "Clinical Academy- Rob-Rob-2025-08-12-14-25-28-566-1" at bounding box center [364, 124] width 151 height 19
click at [659, 95] on mat-icon "more_horiz" at bounding box center [1551, 94] width 10 height 10
click at [659, 122] on div at bounding box center [784, 202] width 1568 height 405
click at [659, 136] on div at bounding box center [919, 144] width 1260 height 21
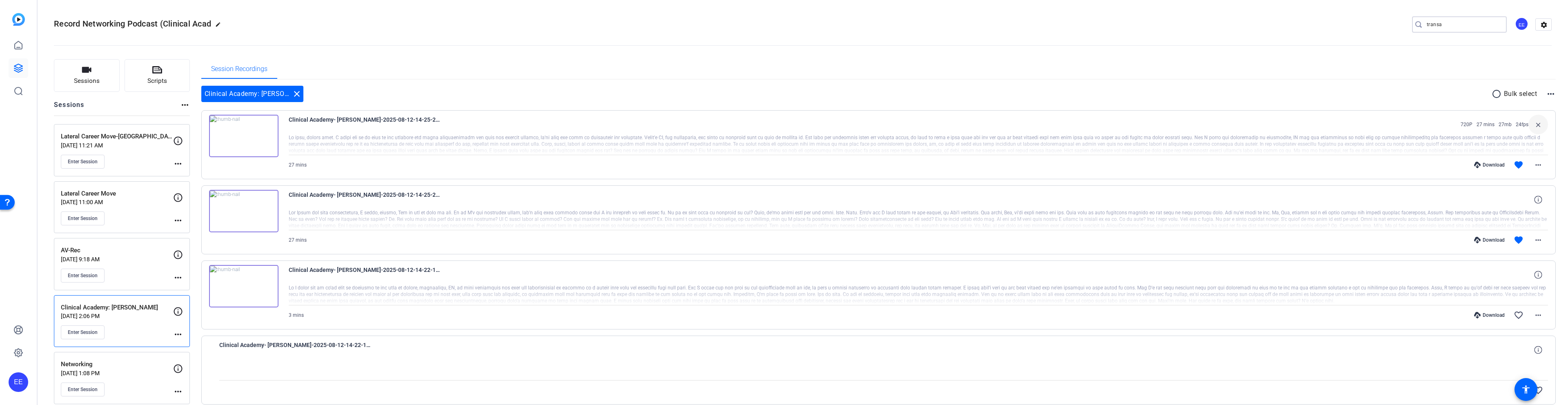
click at [659, 27] on input "transa" at bounding box center [1464, 24] width 74 height 10
click at [659, 137] on div at bounding box center [919, 144] width 1260 height 21
click at [659, 135] on div at bounding box center [919, 144] width 1260 height 21
click at [659, 134] on div at bounding box center [919, 144] width 1260 height 21
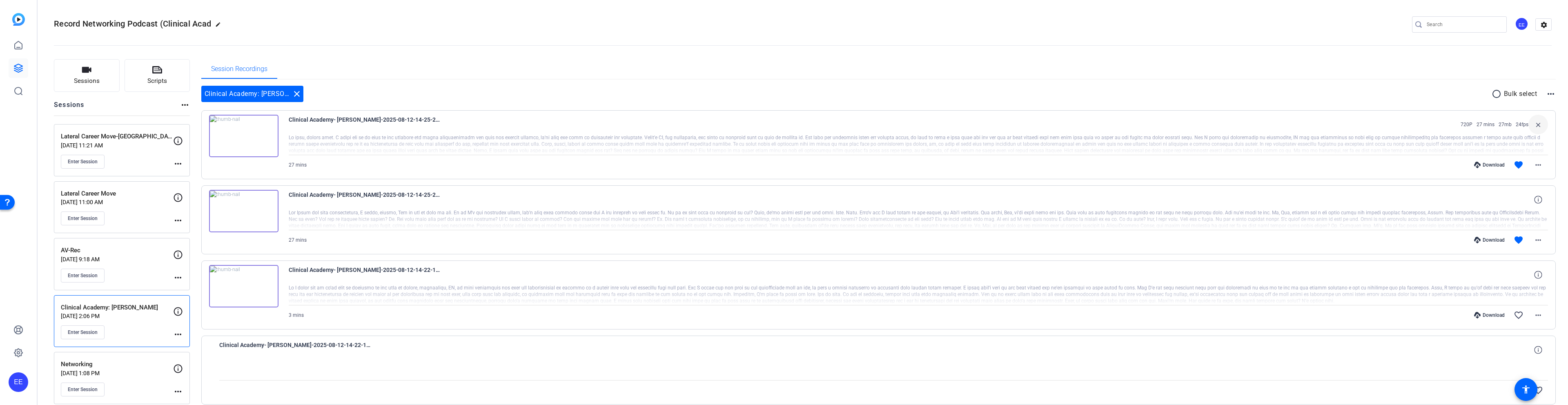
click at [274, 123] on img at bounding box center [244, 136] width 70 height 43
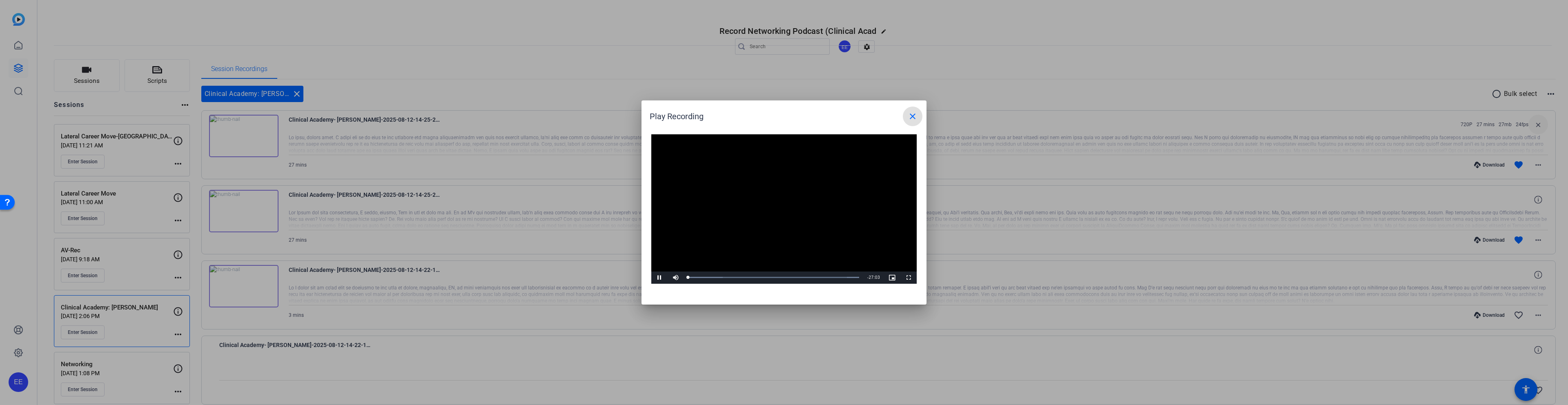
click at [659, 120] on mat-icon "close" at bounding box center [913, 116] width 10 height 10
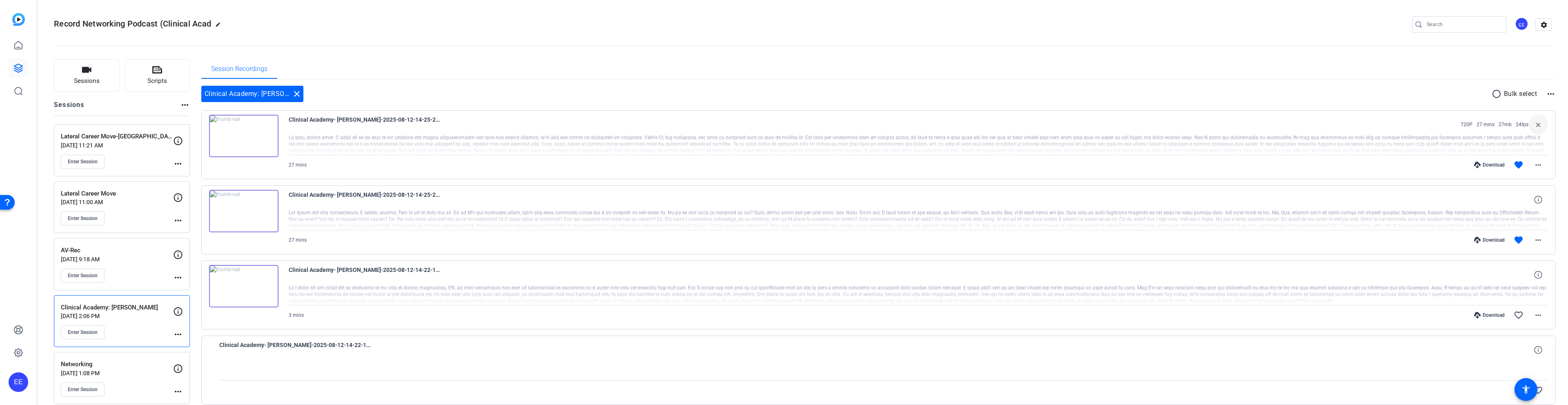
click at [175, 161] on mat-icon "more_horiz" at bounding box center [178, 164] width 10 height 10
click at [177, 143] on div at bounding box center [784, 202] width 1568 height 405
click at [263, 128] on img at bounding box center [244, 134] width 70 height 43
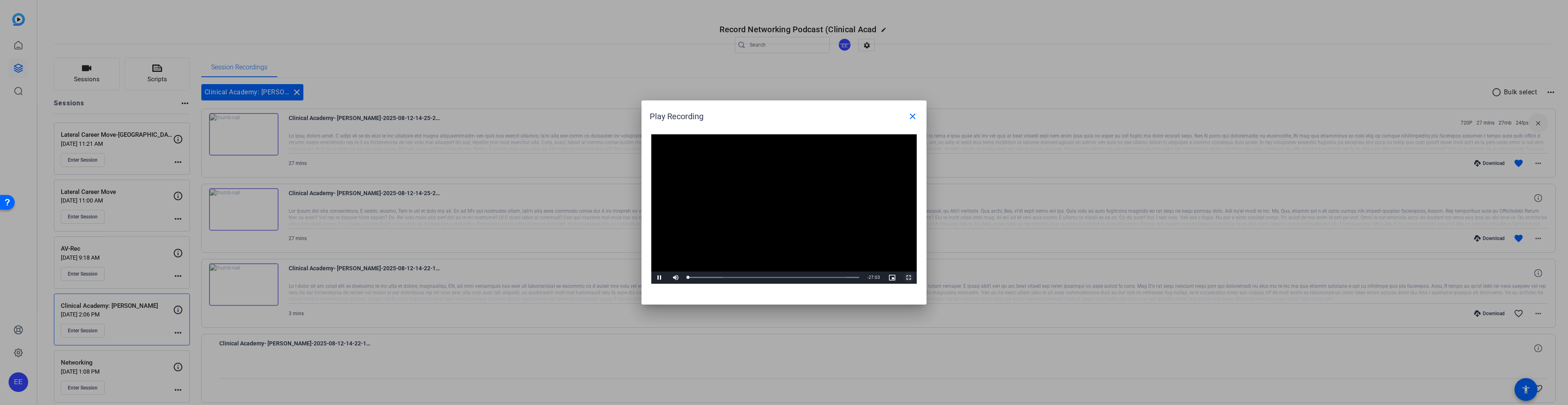
click at [659, 277] on span "Video Player" at bounding box center [909, 277] width 16 height 0
click at [659, 116] on mat-icon "close" at bounding box center [913, 116] width 10 height 10
